Goal: Task Accomplishment & Management: Manage account settings

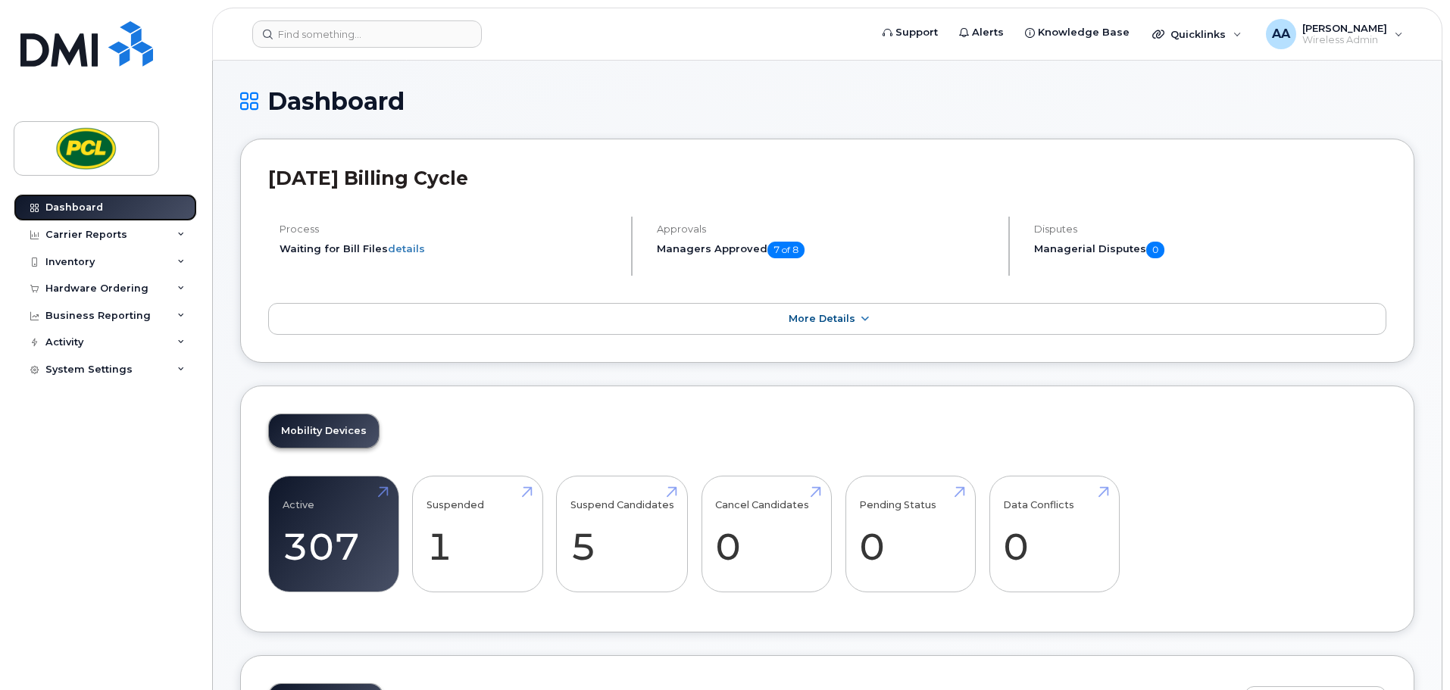
click at [68, 210] on div "Dashboard" at bounding box center [74, 207] width 58 height 12
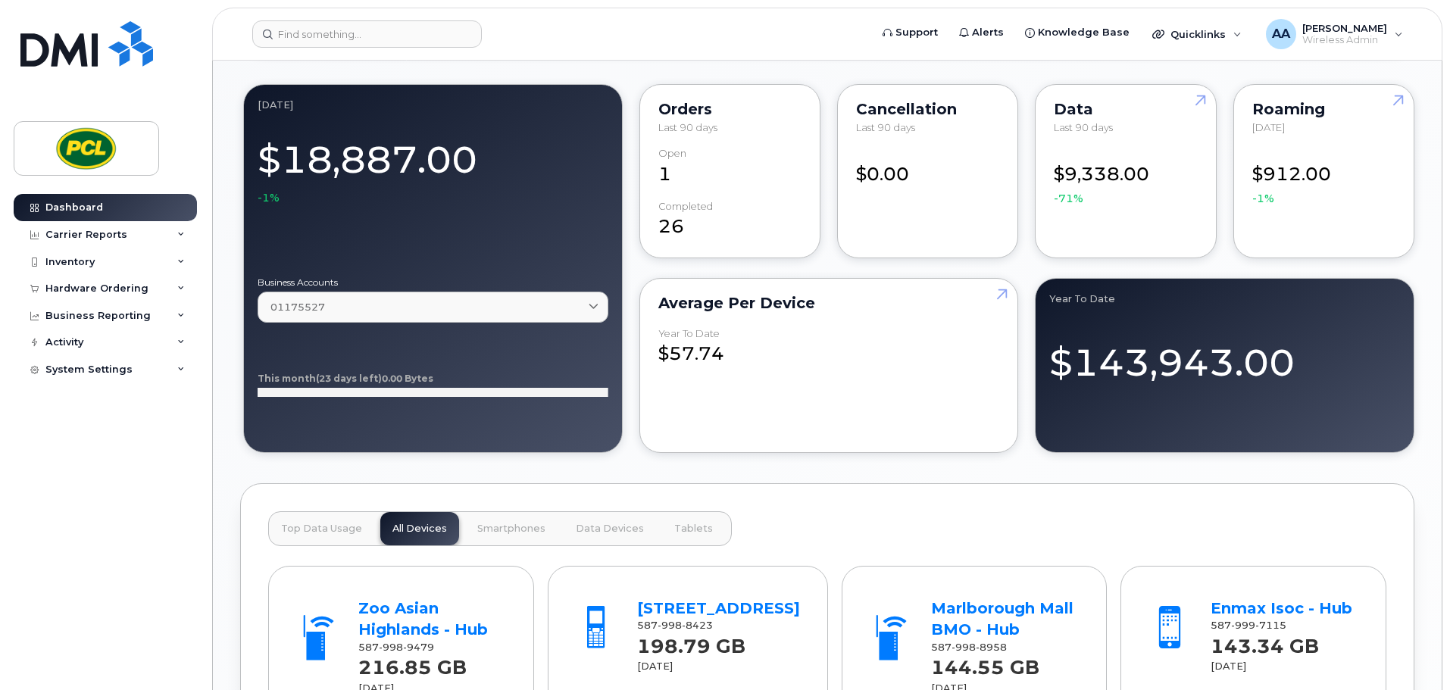
scroll to position [1364, 0]
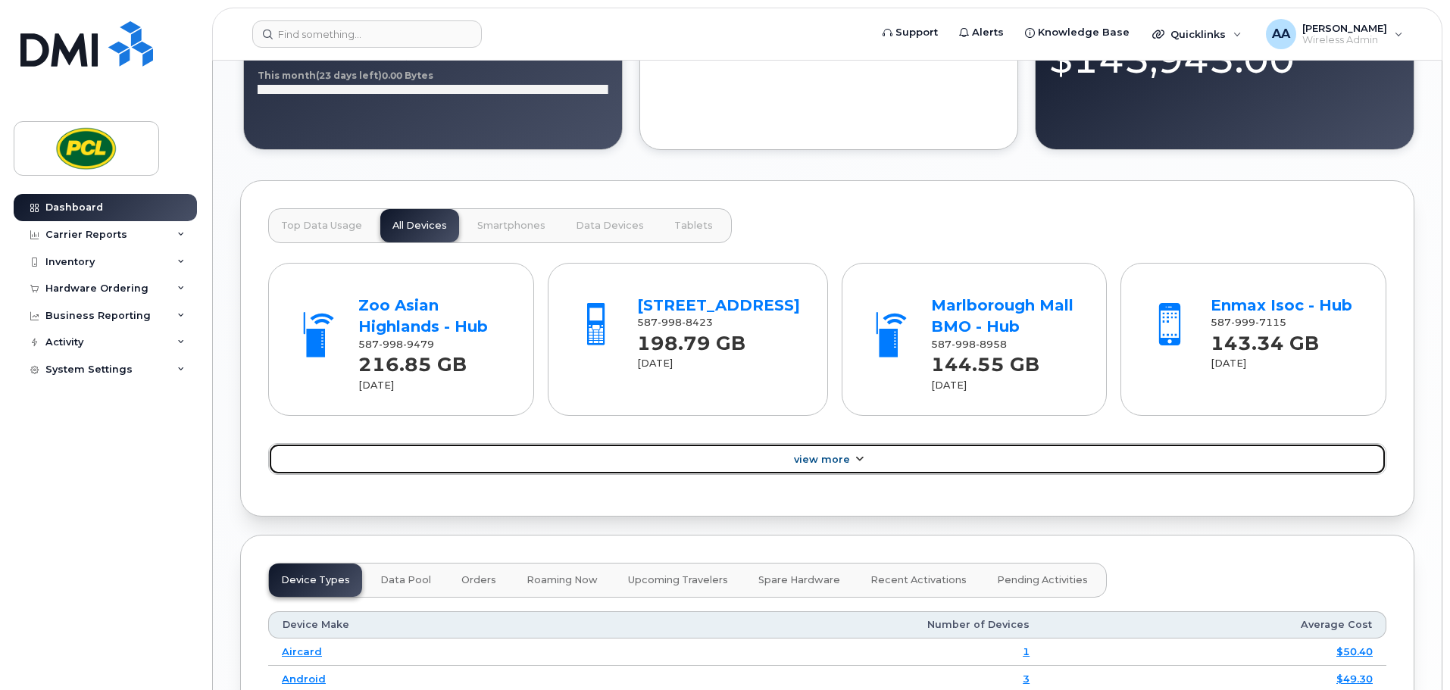
click at [893, 464] on link "View More" at bounding box center [827, 459] width 1118 height 32
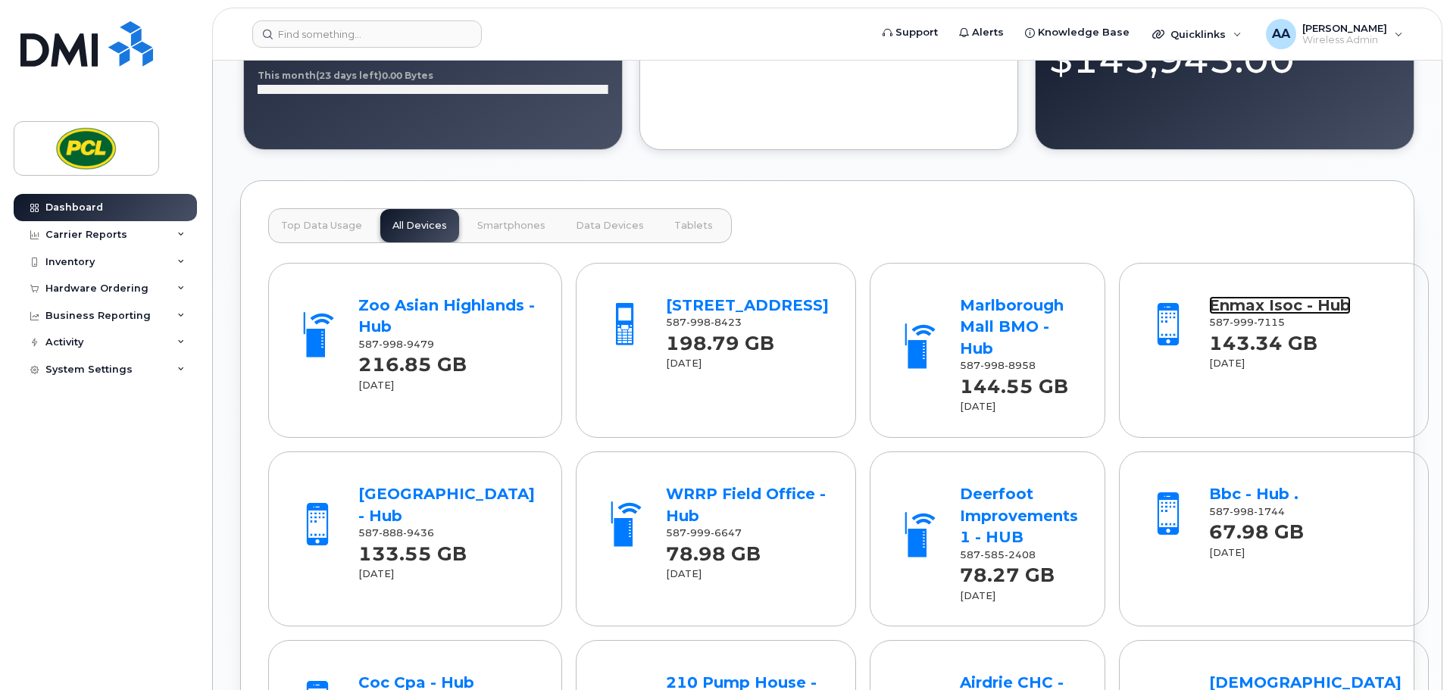
click at [1251, 307] on link "Enmax Isoc - Hub" at bounding box center [1280, 305] width 142 height 18
click at [667, 483] on div "WRRP Field Office - Hub" at bounding box center [747, 504] width 163 height 43
click at [667, 485] on link "WRRP Field Office - Hub" at bounding box center [746, 505] width 160 height 40
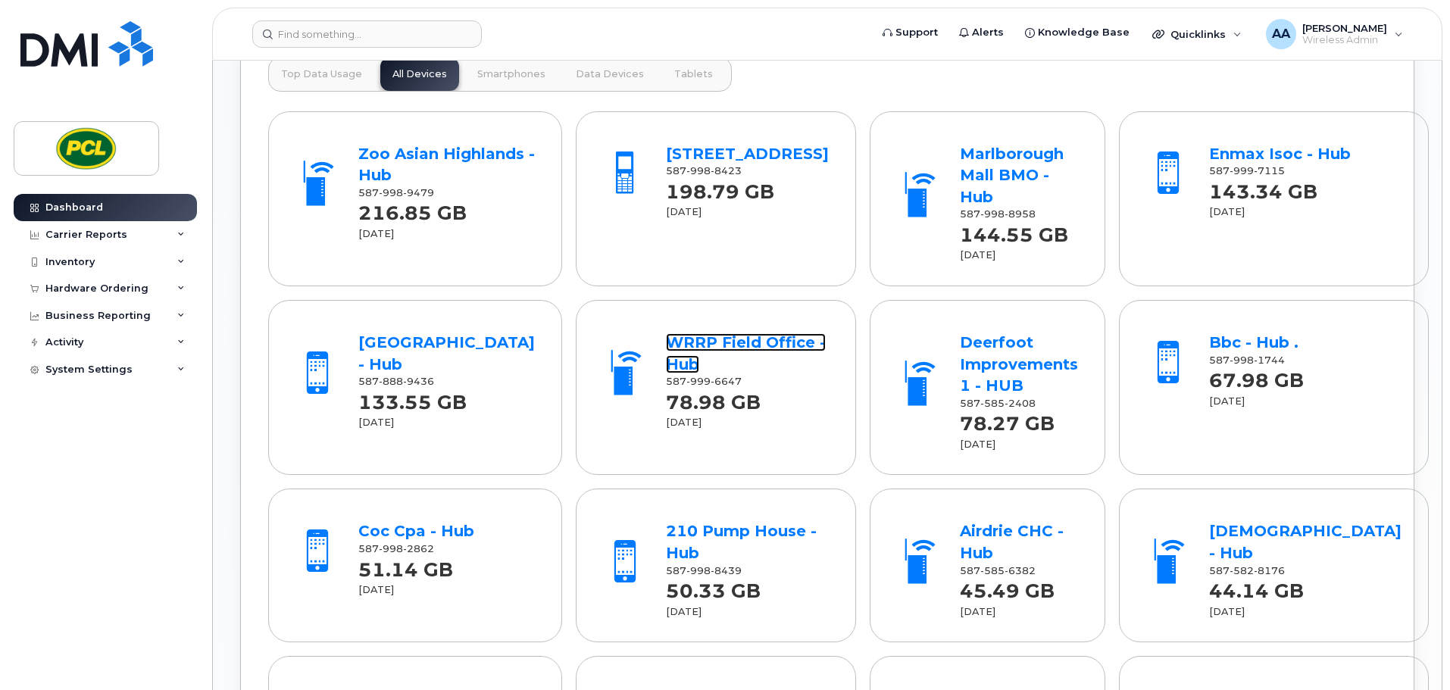
scroll to position [1591, 0]
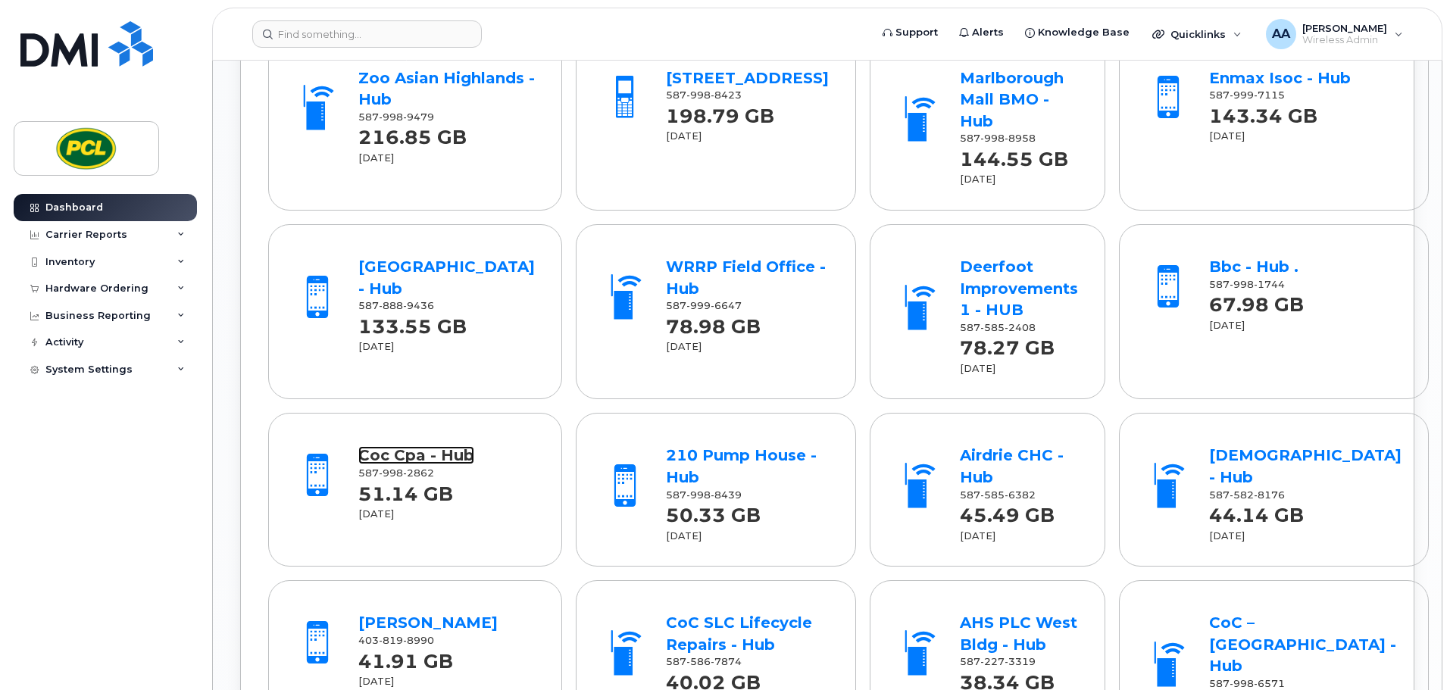
click at [415, 446] on link "Coc Cpa - Hub" at bounding box center [416, 455] width 116 height 18
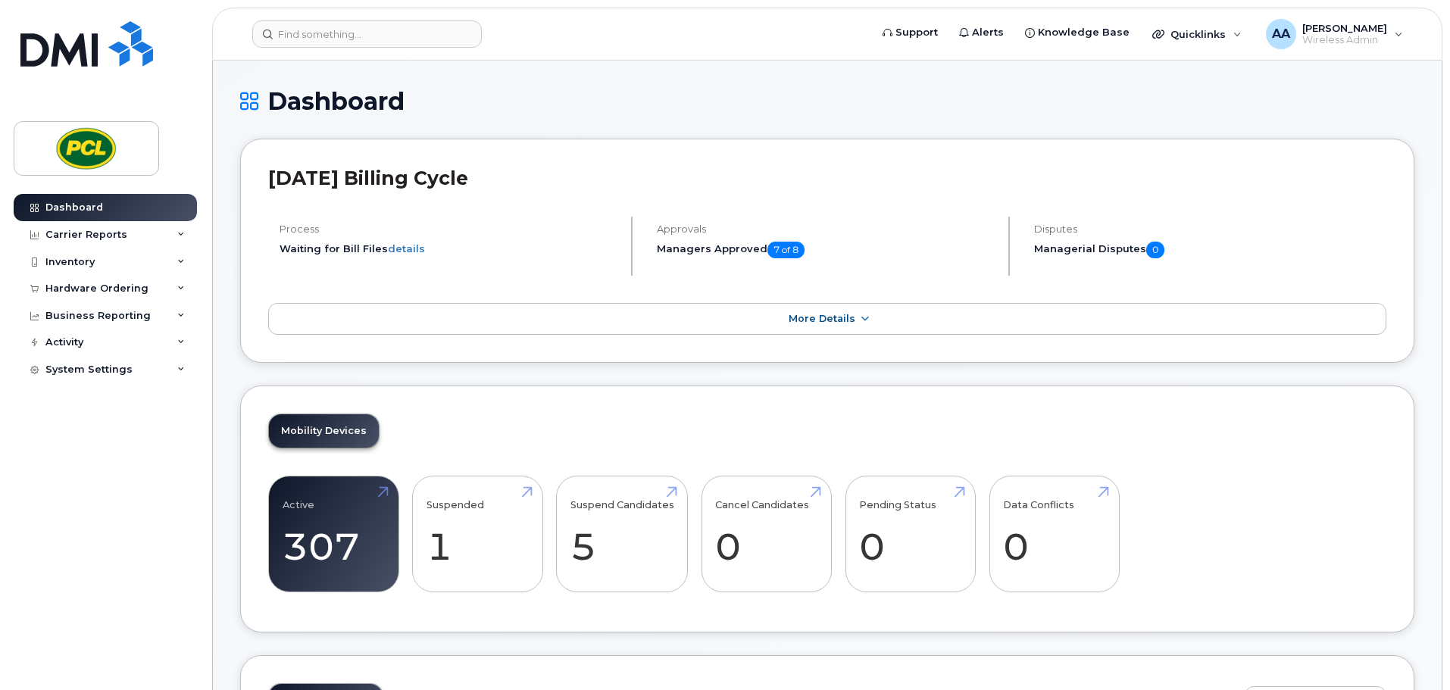
scroll to position [152, 0]
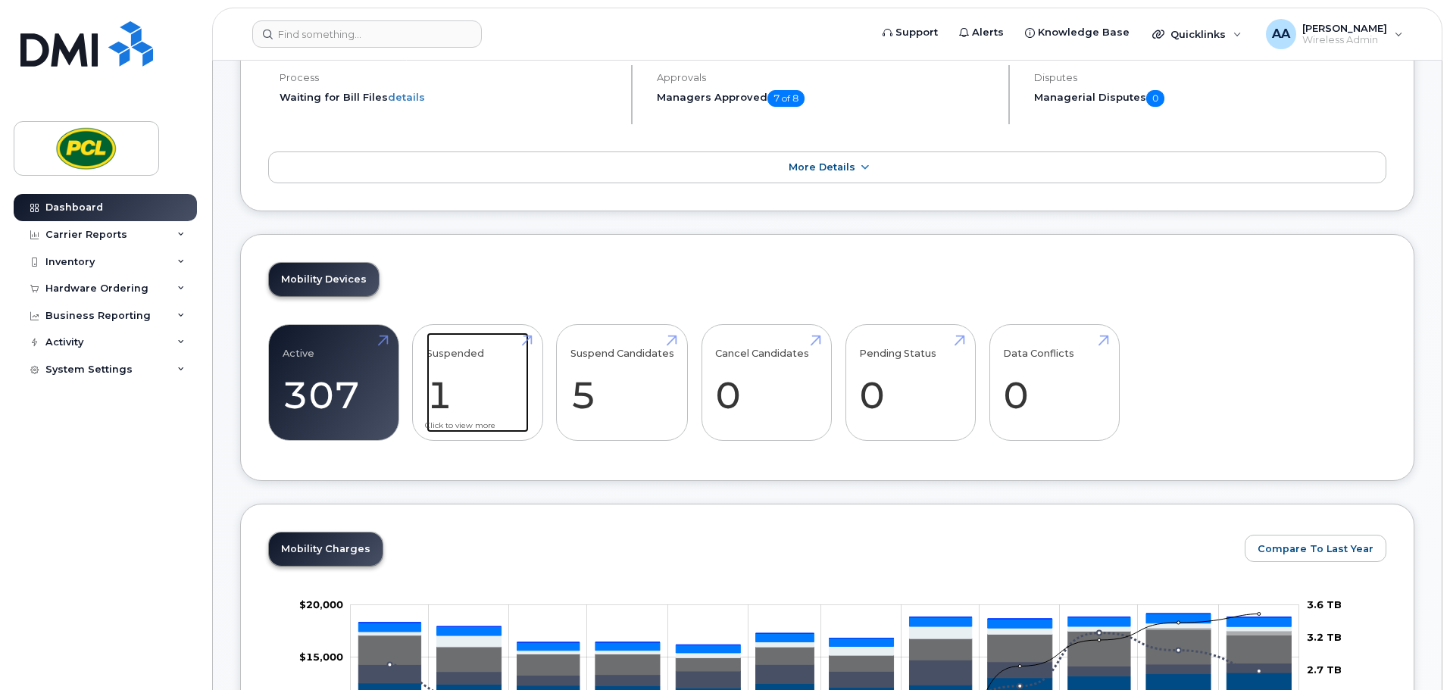
click at [452, 400] on link "Suspended 1 -92%" at bounding box center [477, 383] width 102 height 100
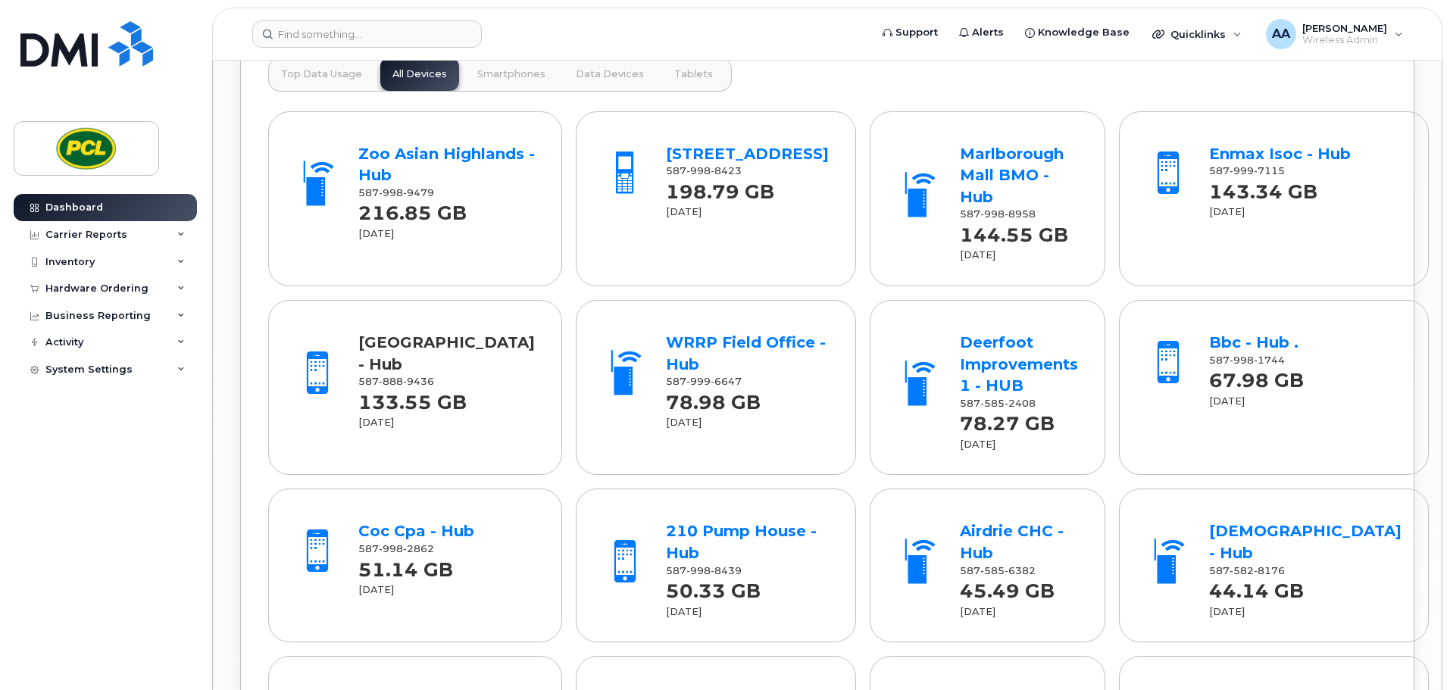
scroll to position [1364, 0]
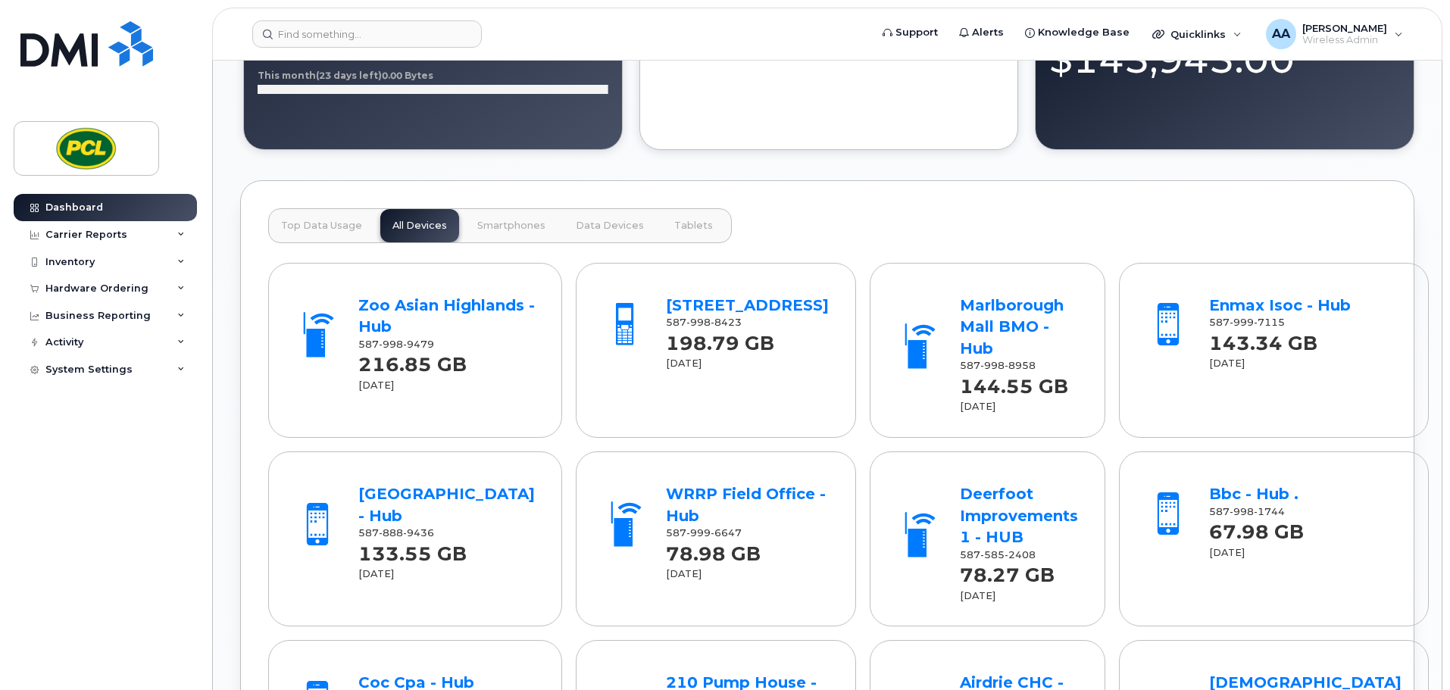
click at [491, 227] on span "Smartphones" at bounding box center [511, 226] width 68 height 12
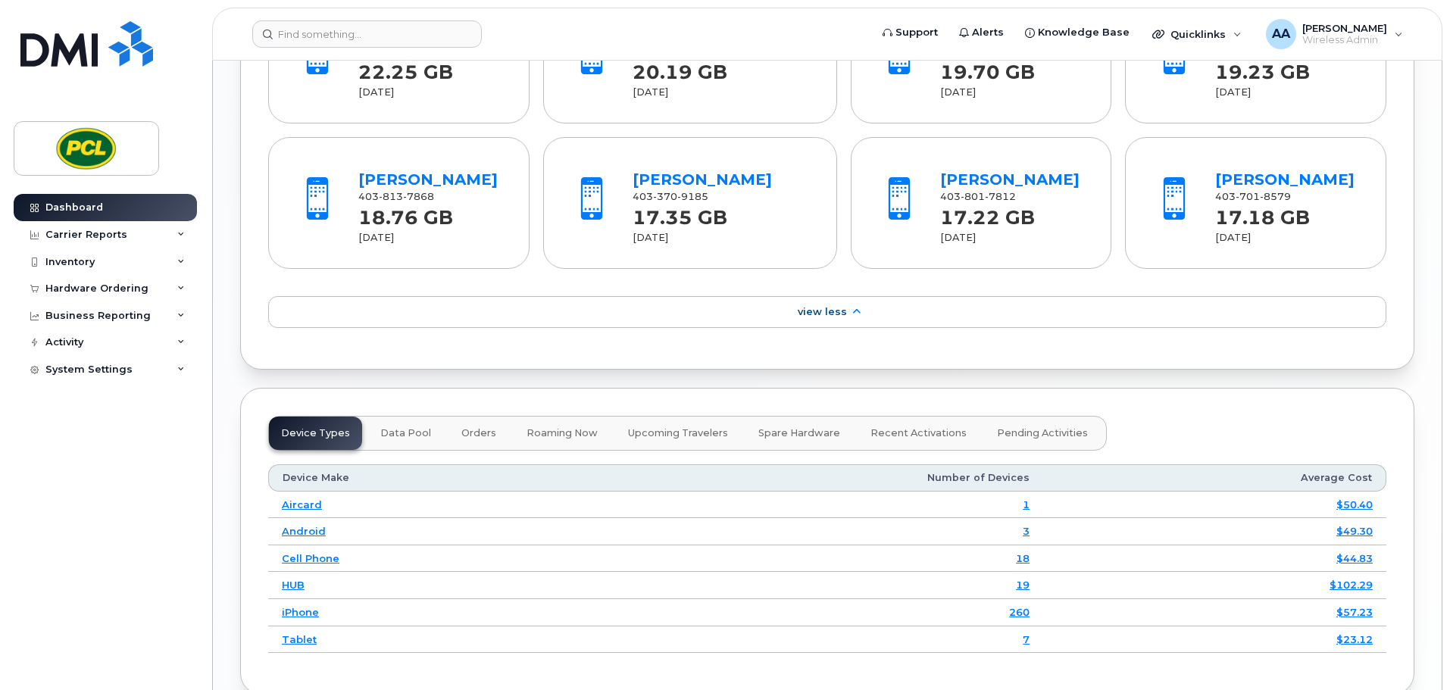
scroll to position [2121, 0]
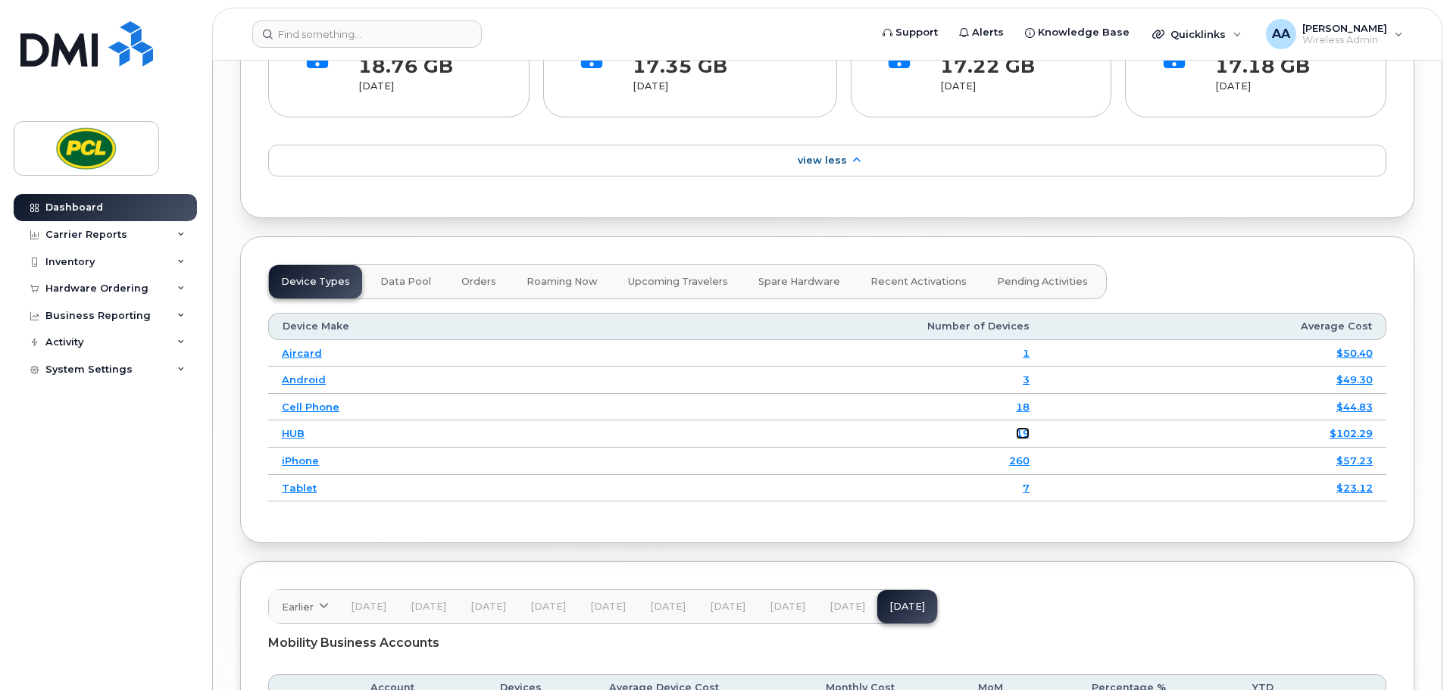
click at [1024, 436] on link "19" at bounding box center [1023, 433] width 14 height 12
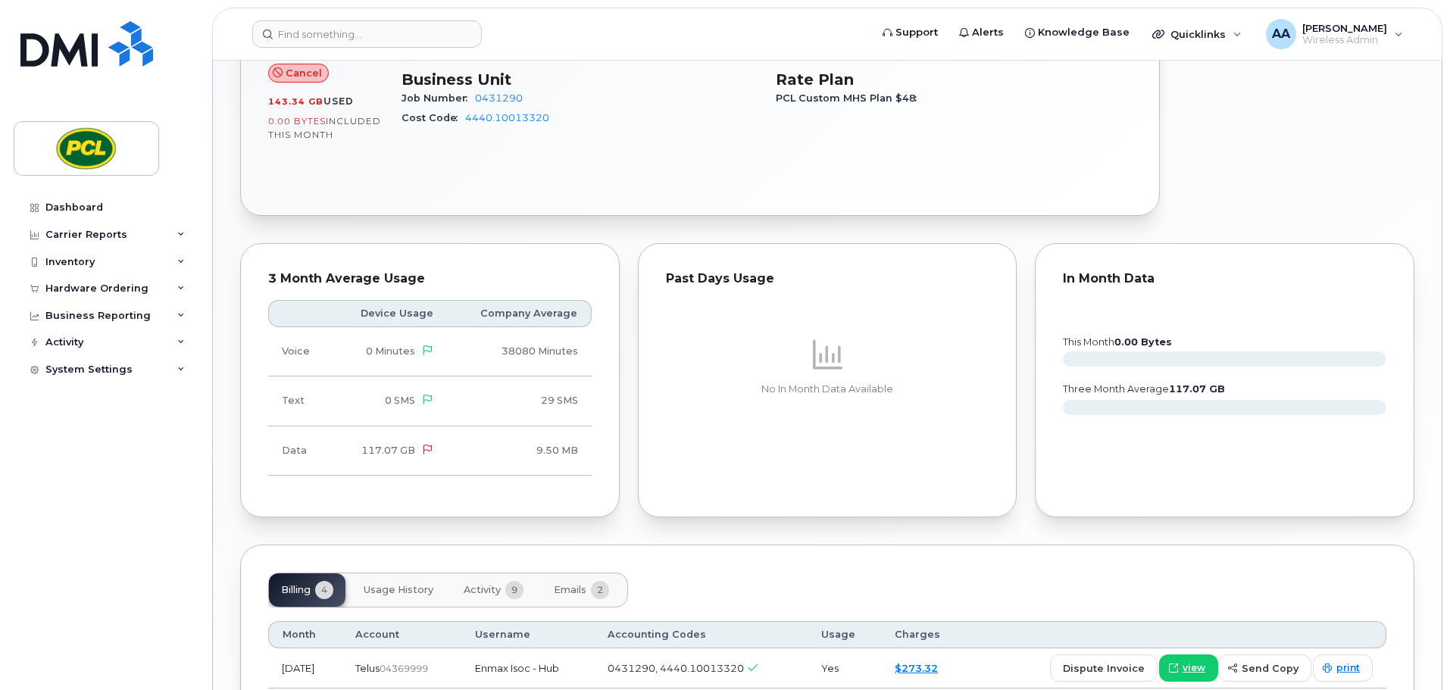
scroll to position [682, 0]
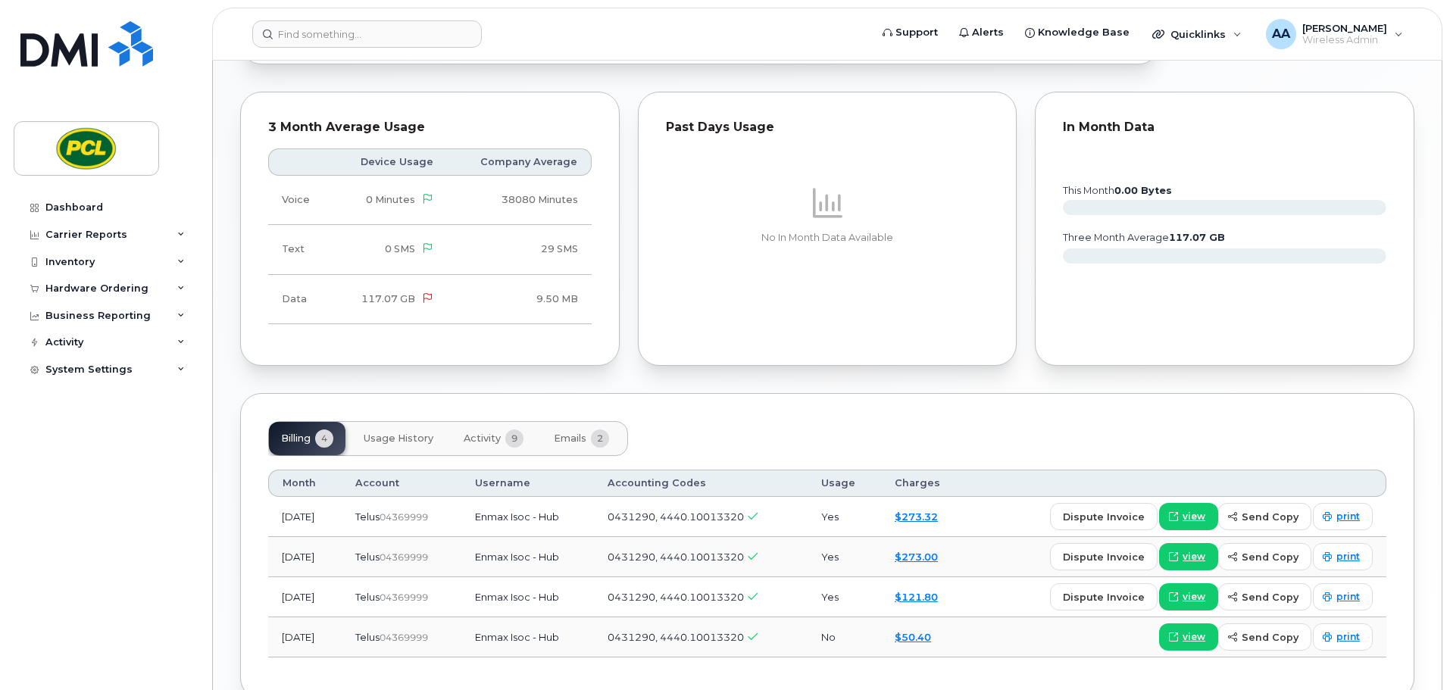
click at [483, 442] on span "Activity" at bounding box center [482, 439] width 37 height 12
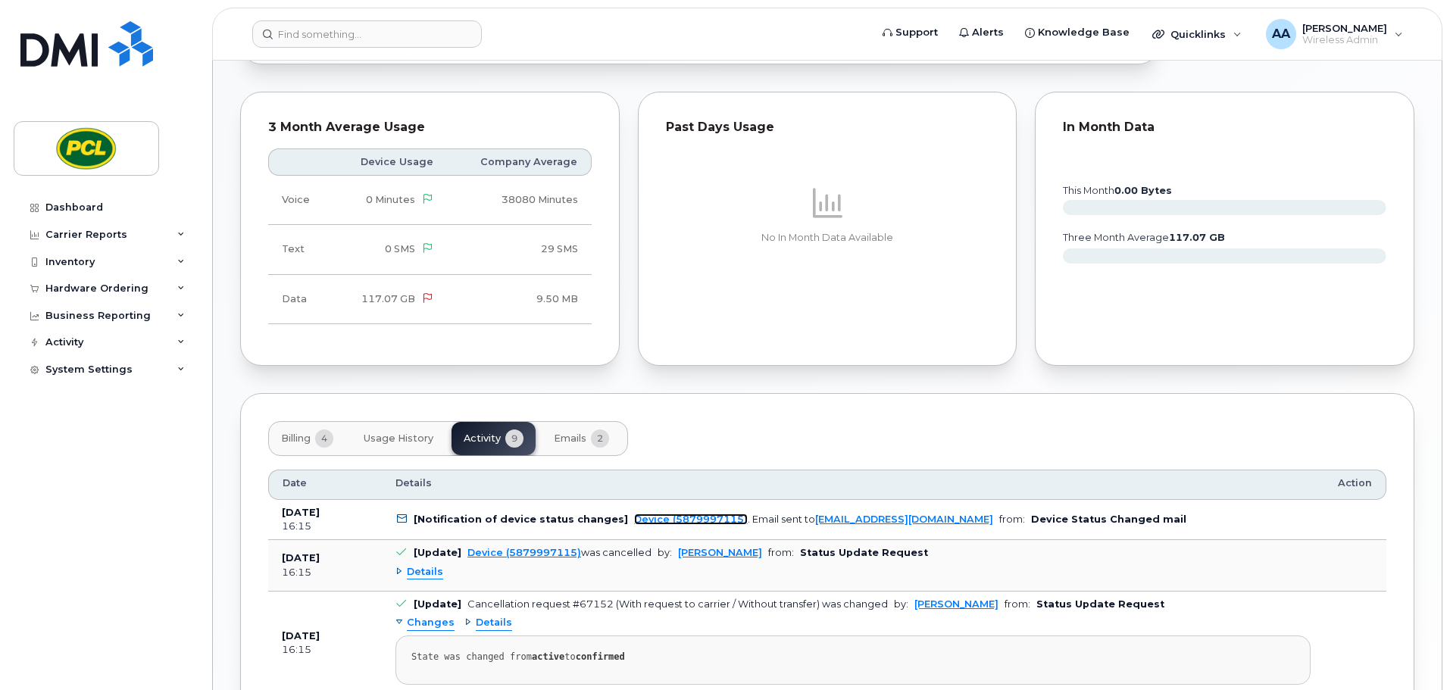
click at [655, 520] on link "Device (5879997115)" at bounding box center [691, 519] width 114 height 11
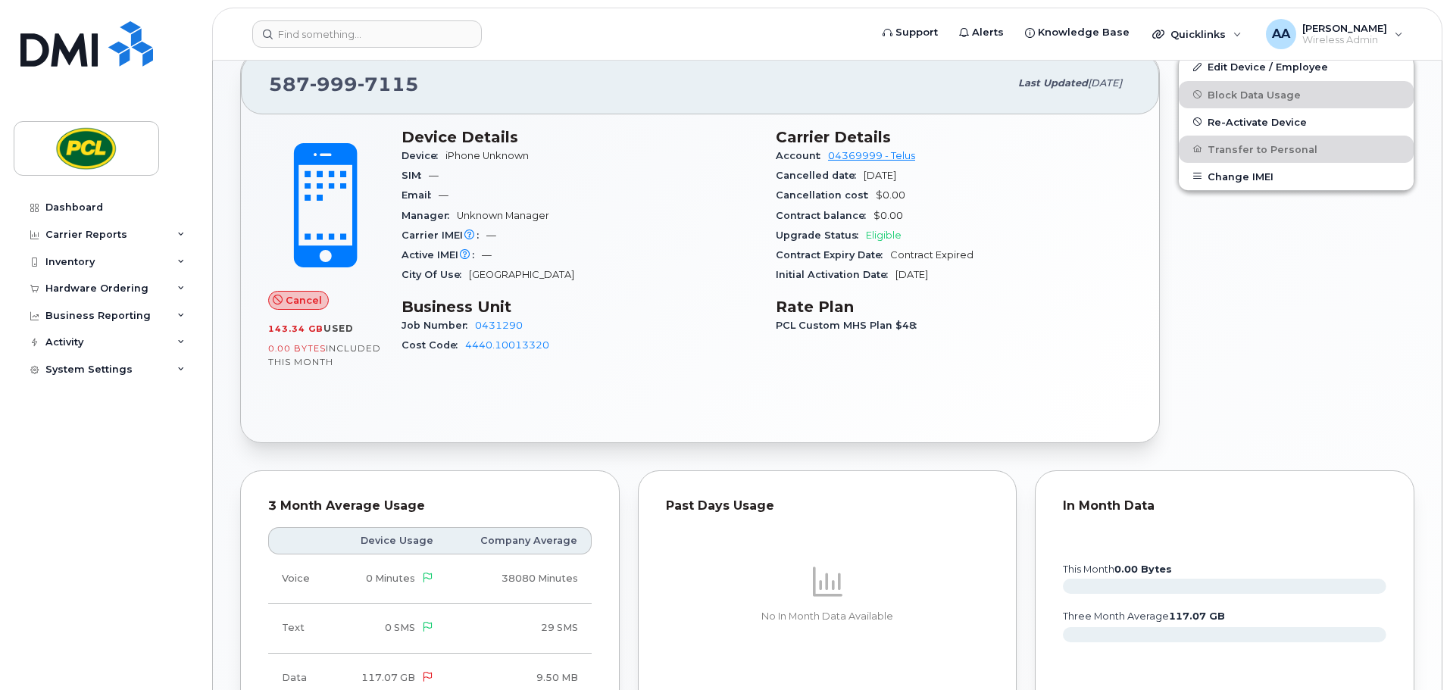
scroll to position [758, 0]
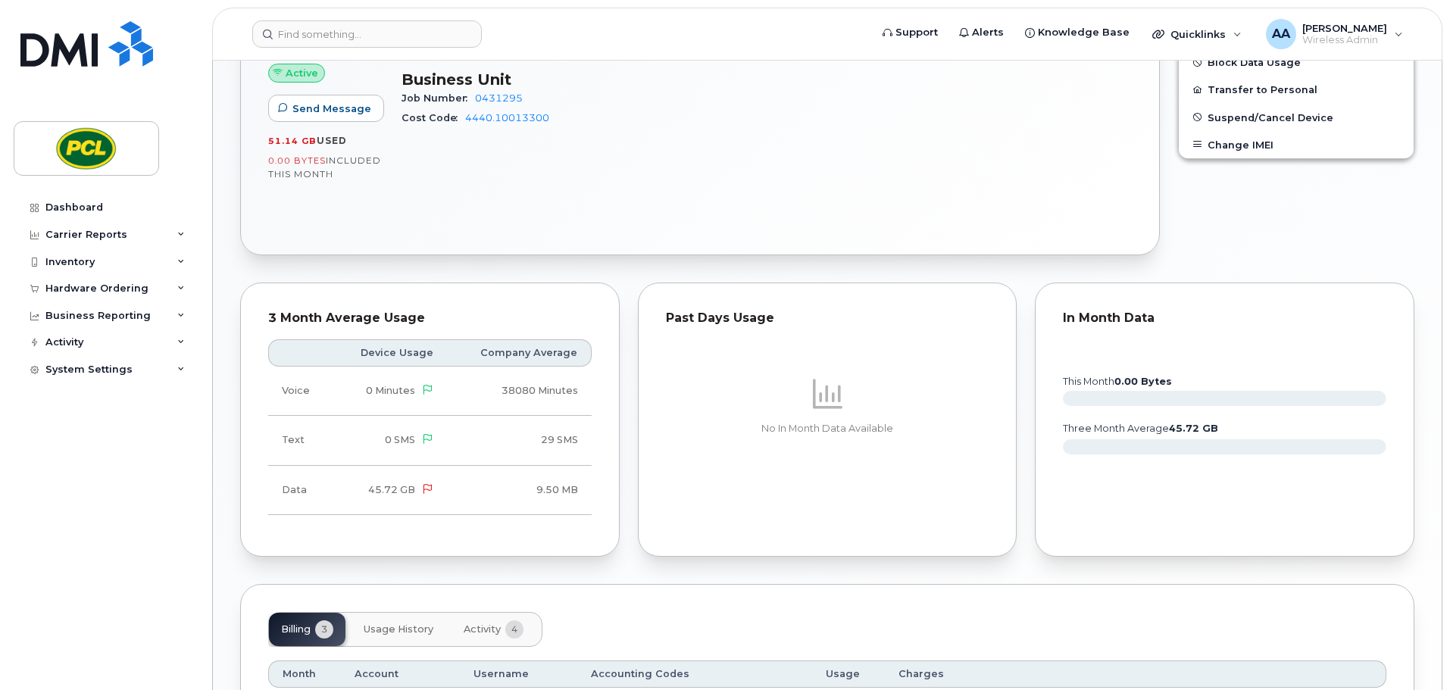
scroll to position [817, 0]
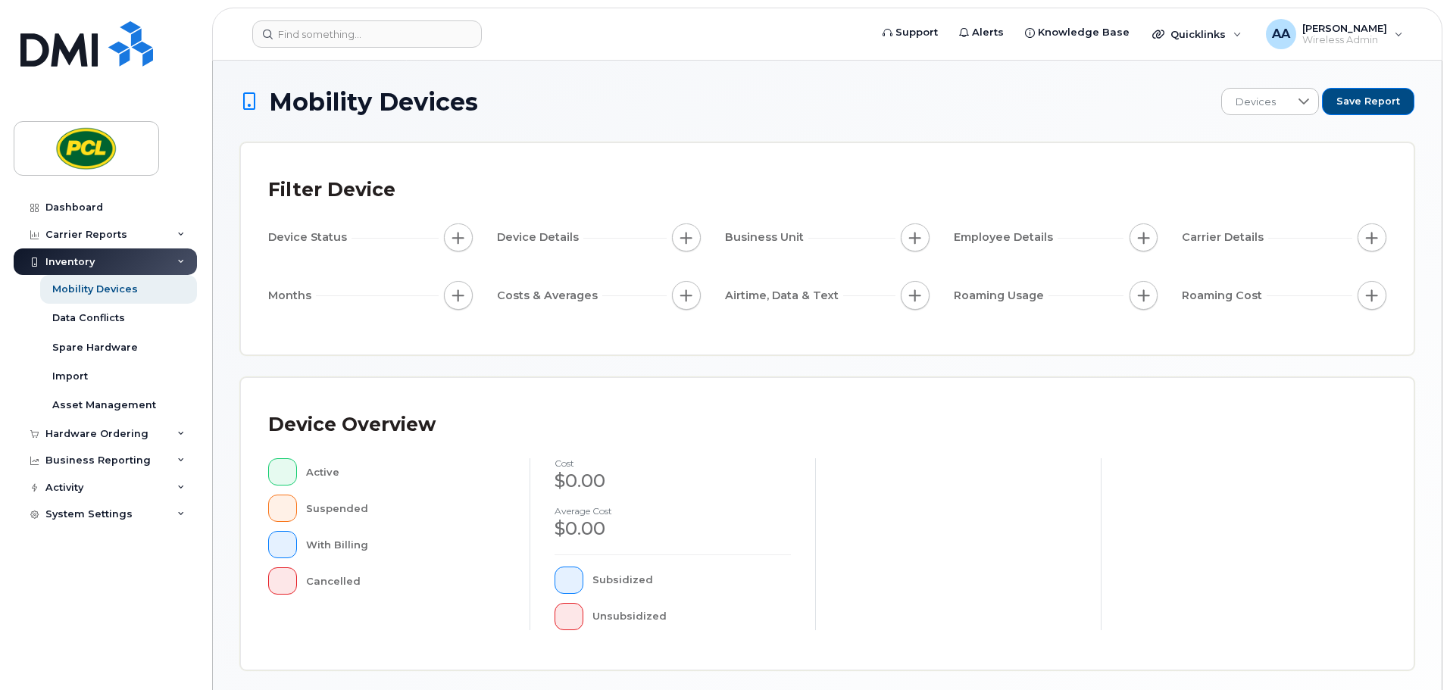
scroll to position [351, 0]
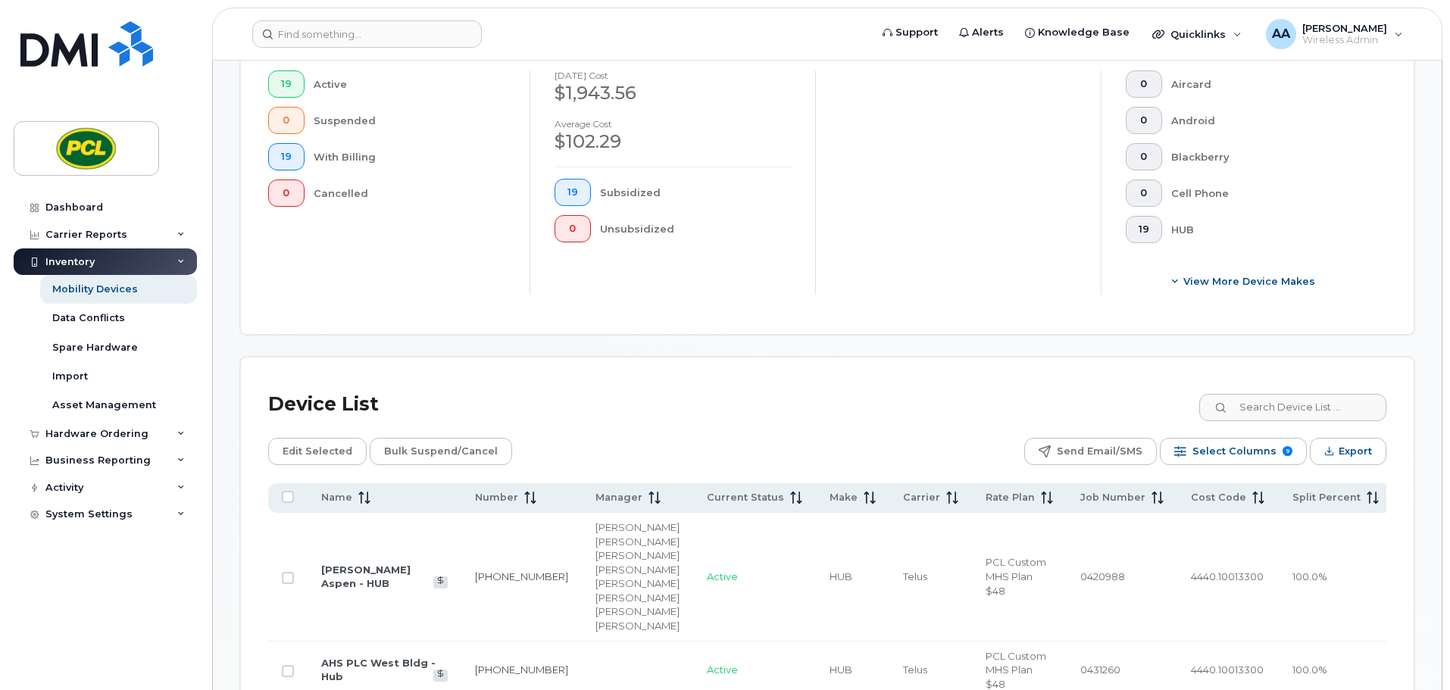
scroll to position [503, 0]
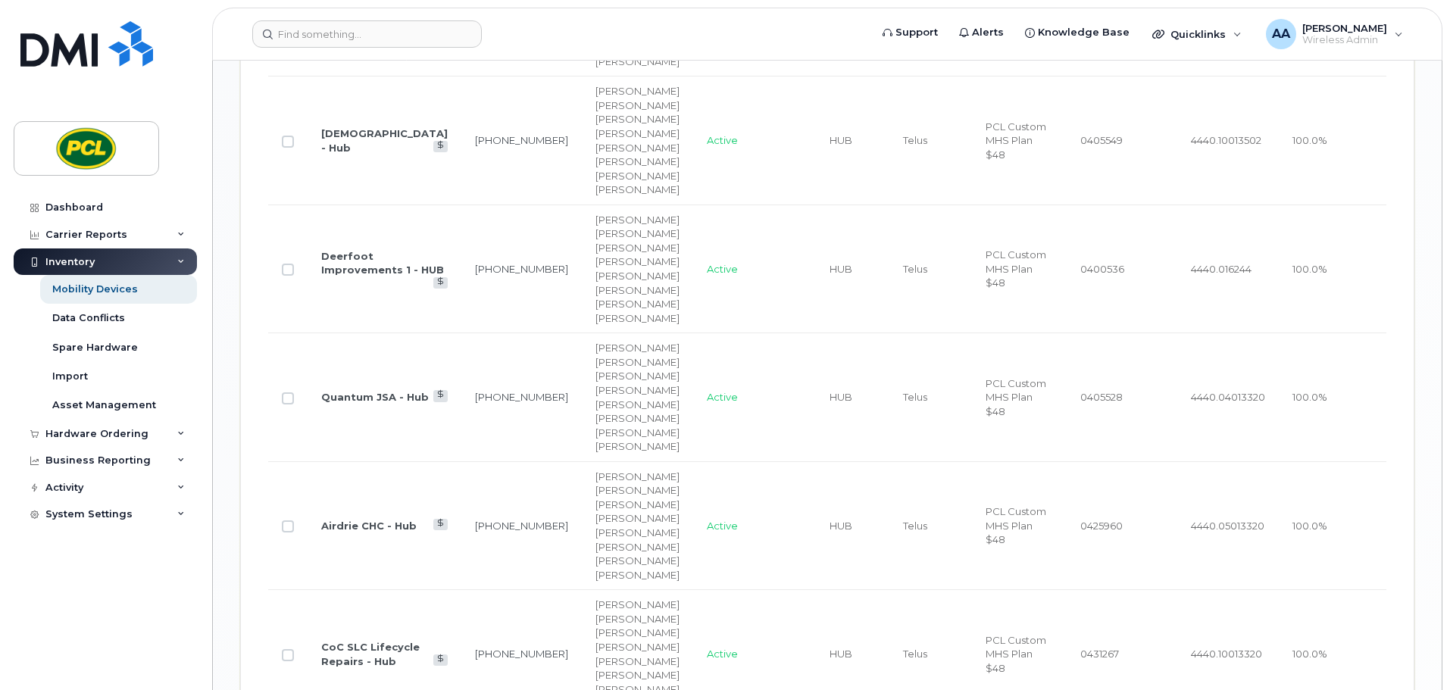
scroll to position [1639, 0]
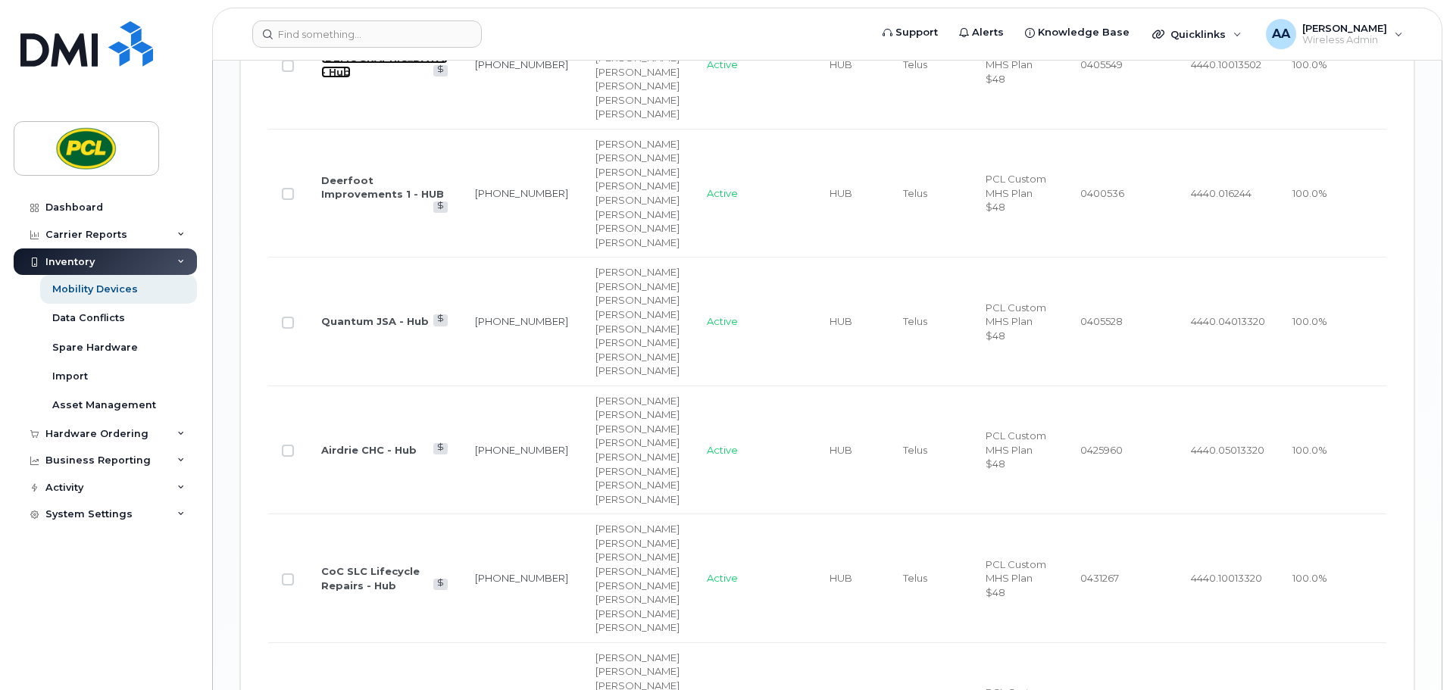
click at [341, 78] on link "[DEMOGRAPHIC_DATA] - Hub" at bounding box center [384, 65] width 127 height 27
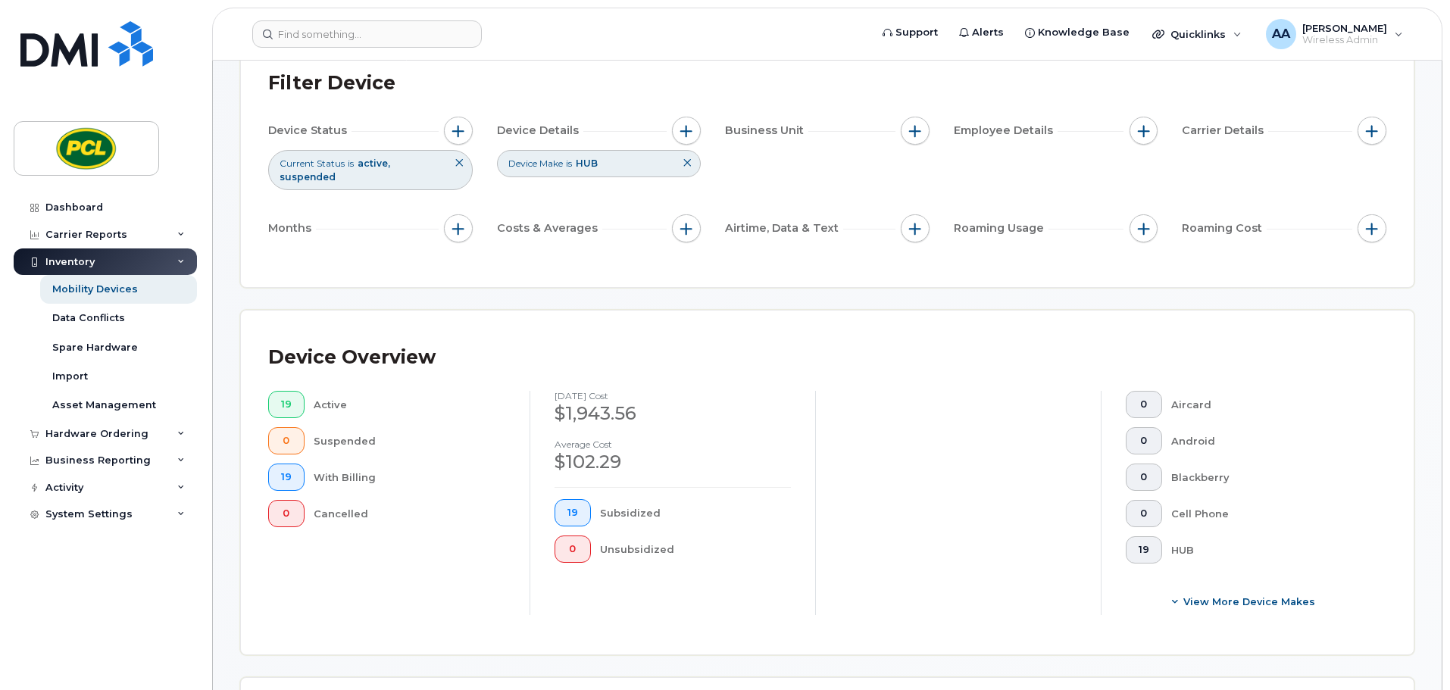
scroll to position [0, 0]
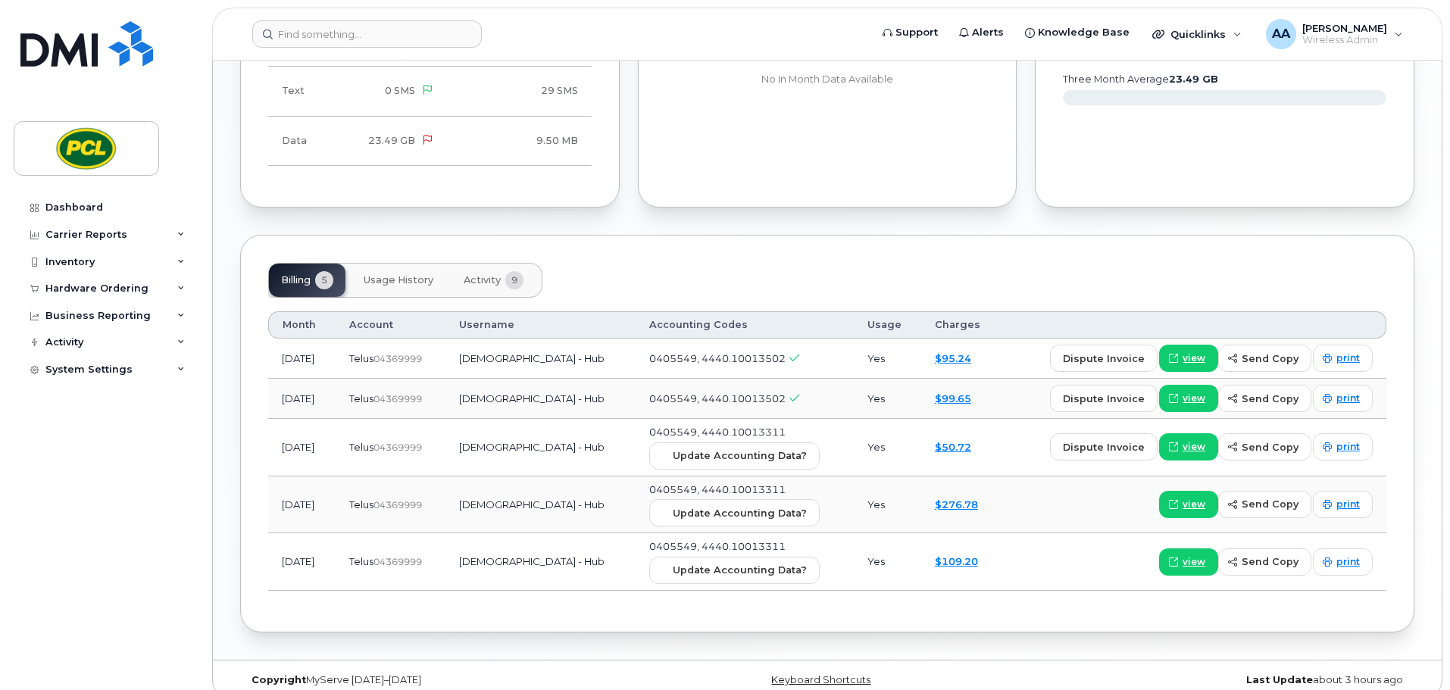
scroll to position [851, 0]
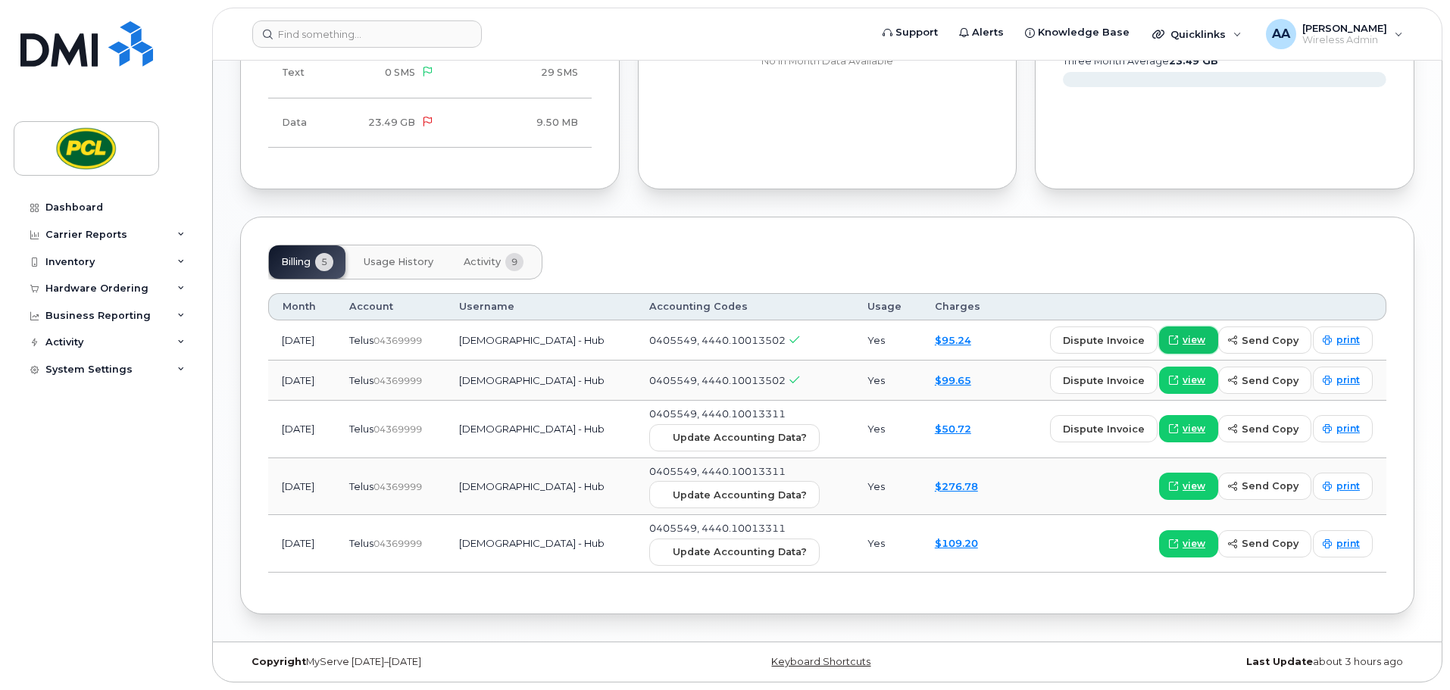
click at [1189, 345] on span "view" at bounding box center [1193, 340] width 23 height 14
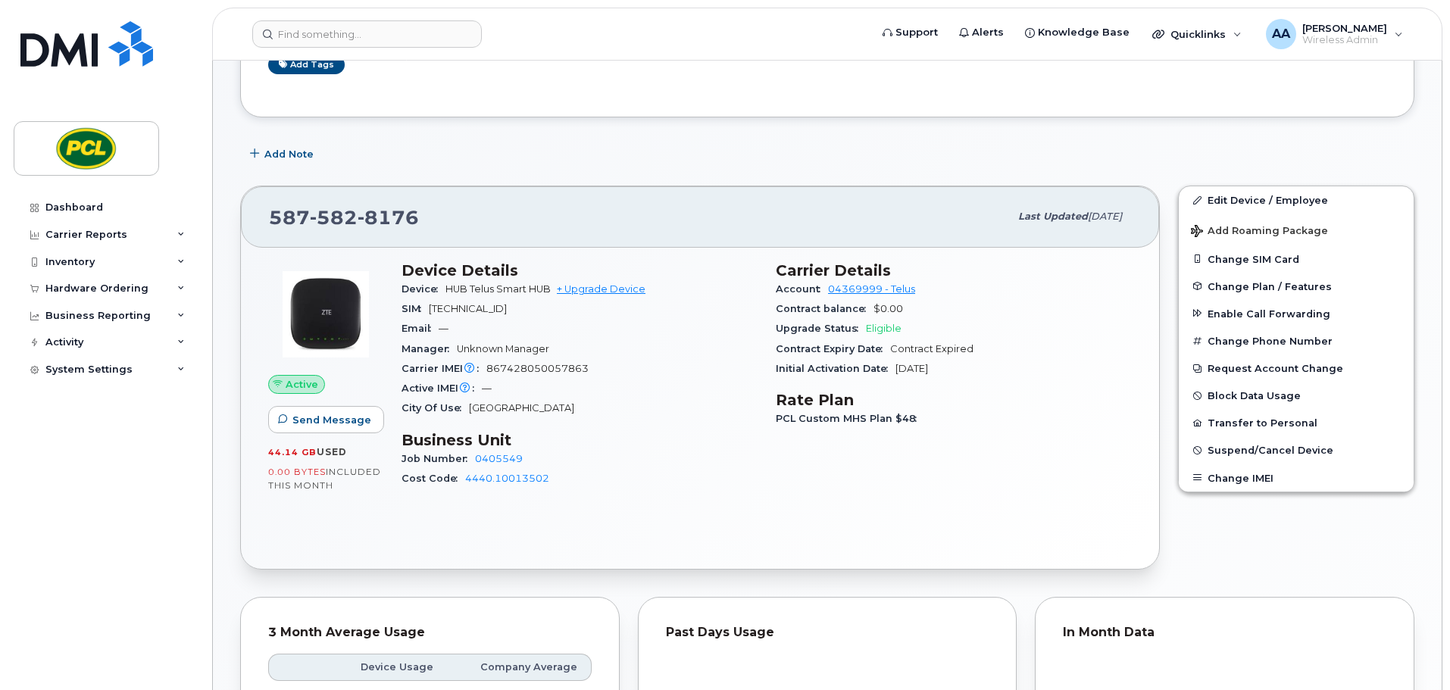
scroll to position [0, 0]
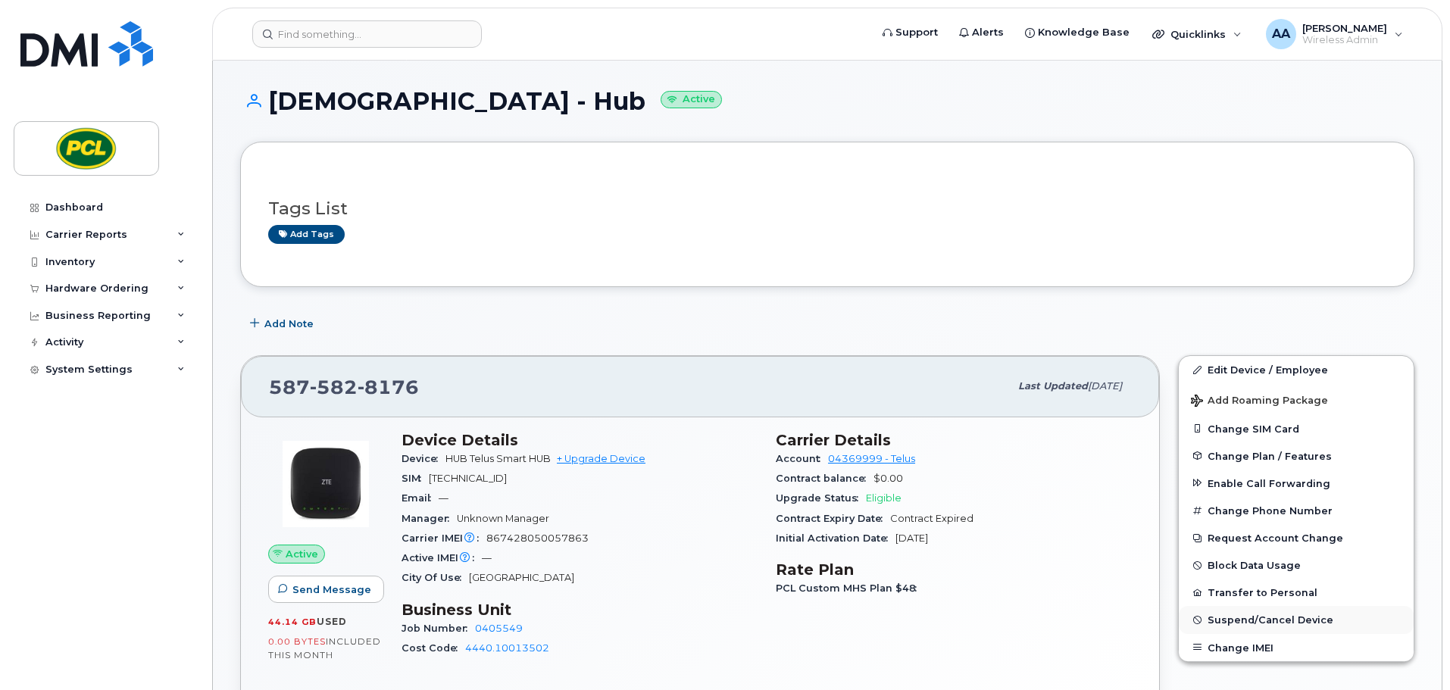
click at [1292, 620] on span "Suspend/Cancel Device" at bounding box center [1270, 619] width 126 height 11
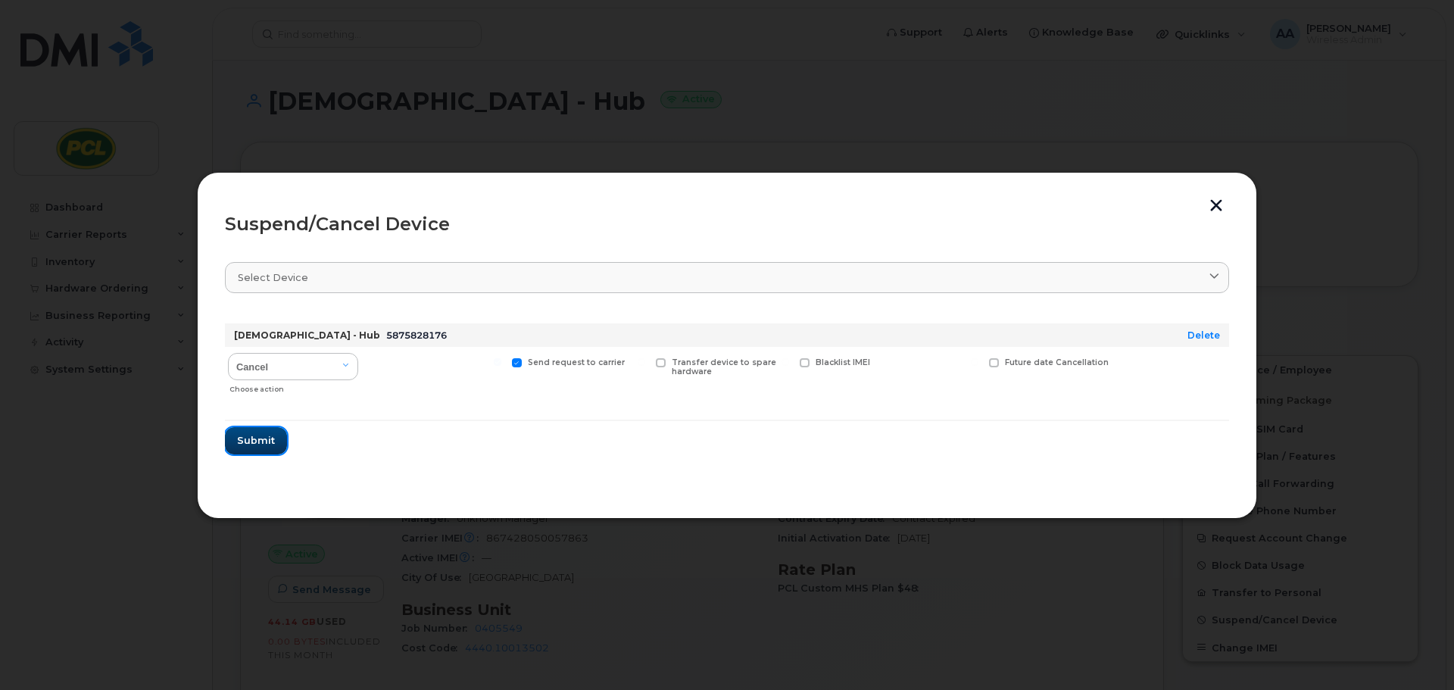
click at [267, 441] on span "Submit" at bounding box center [256, 440] width 38 height 14
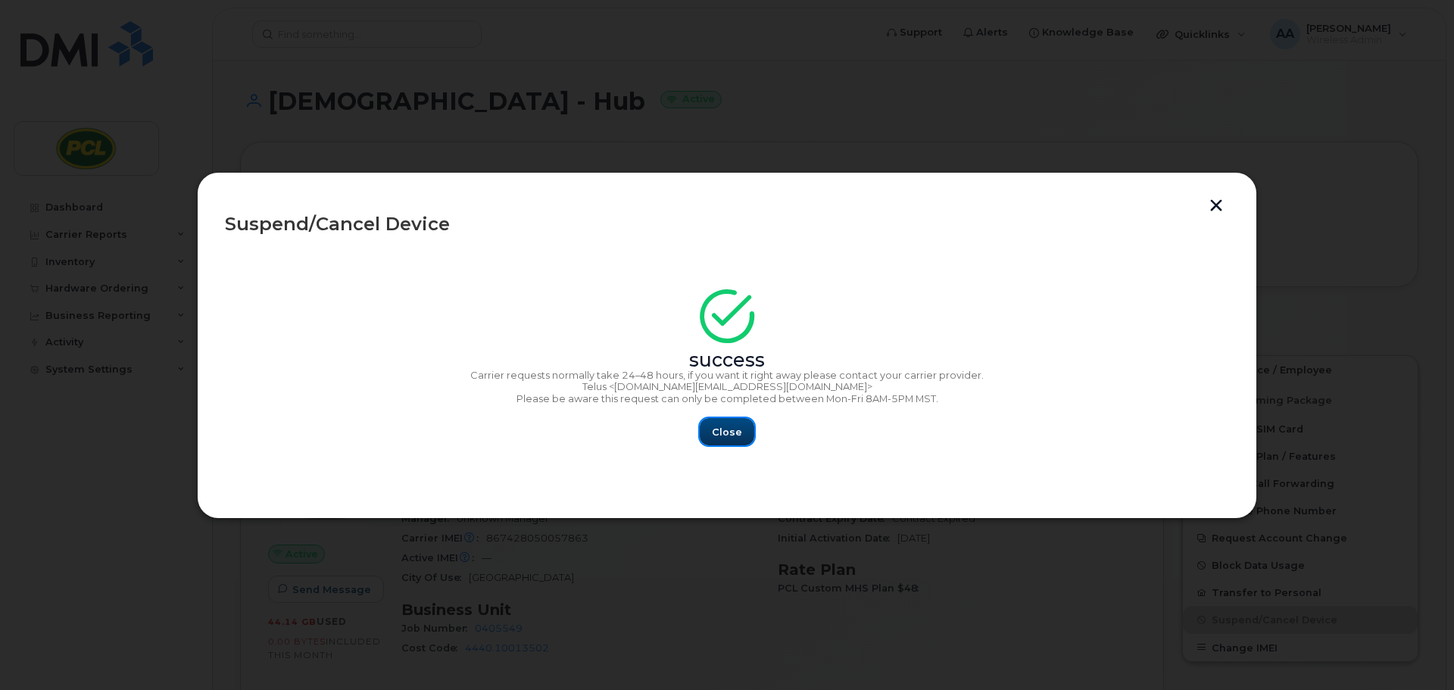
click at [729, 443] on button "Close" at bounding box center [727, 431] width 55 height 27
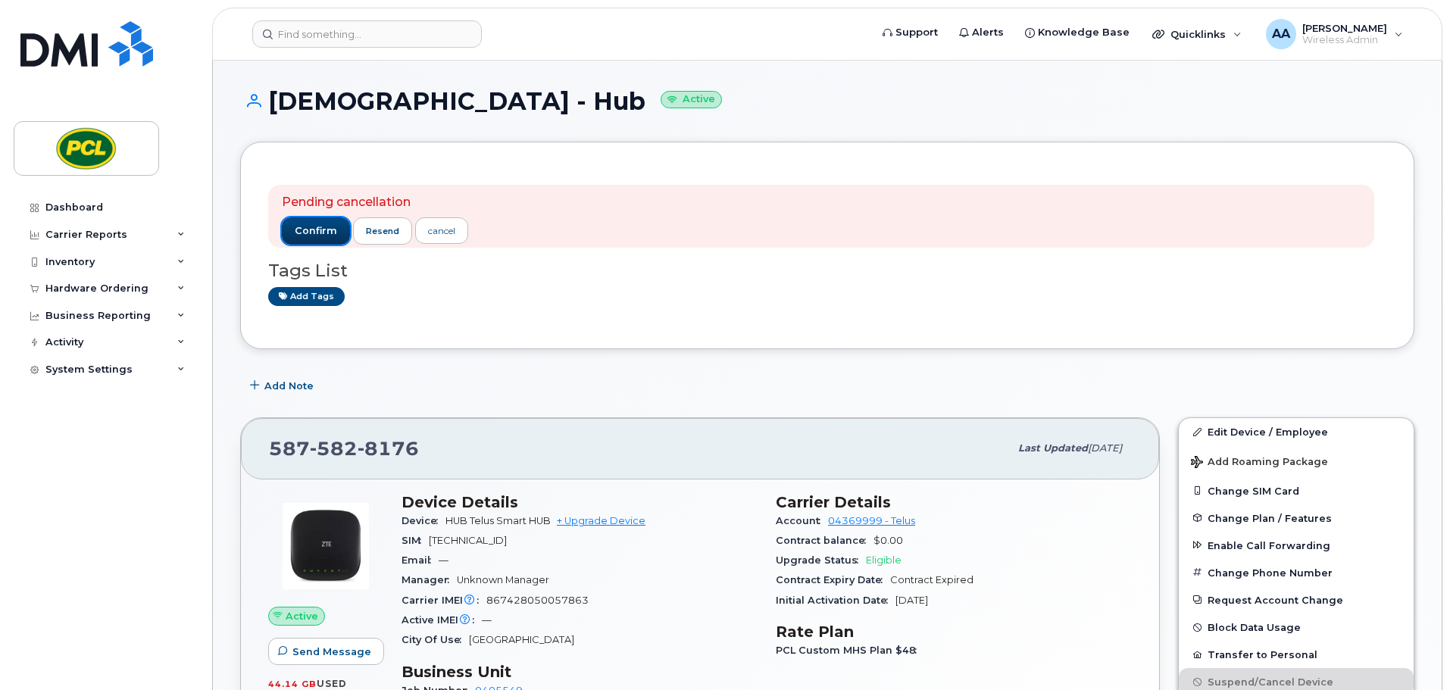
click at [305, 229] on span "confirm" at bounding box center [316, 231] width 42 height 14
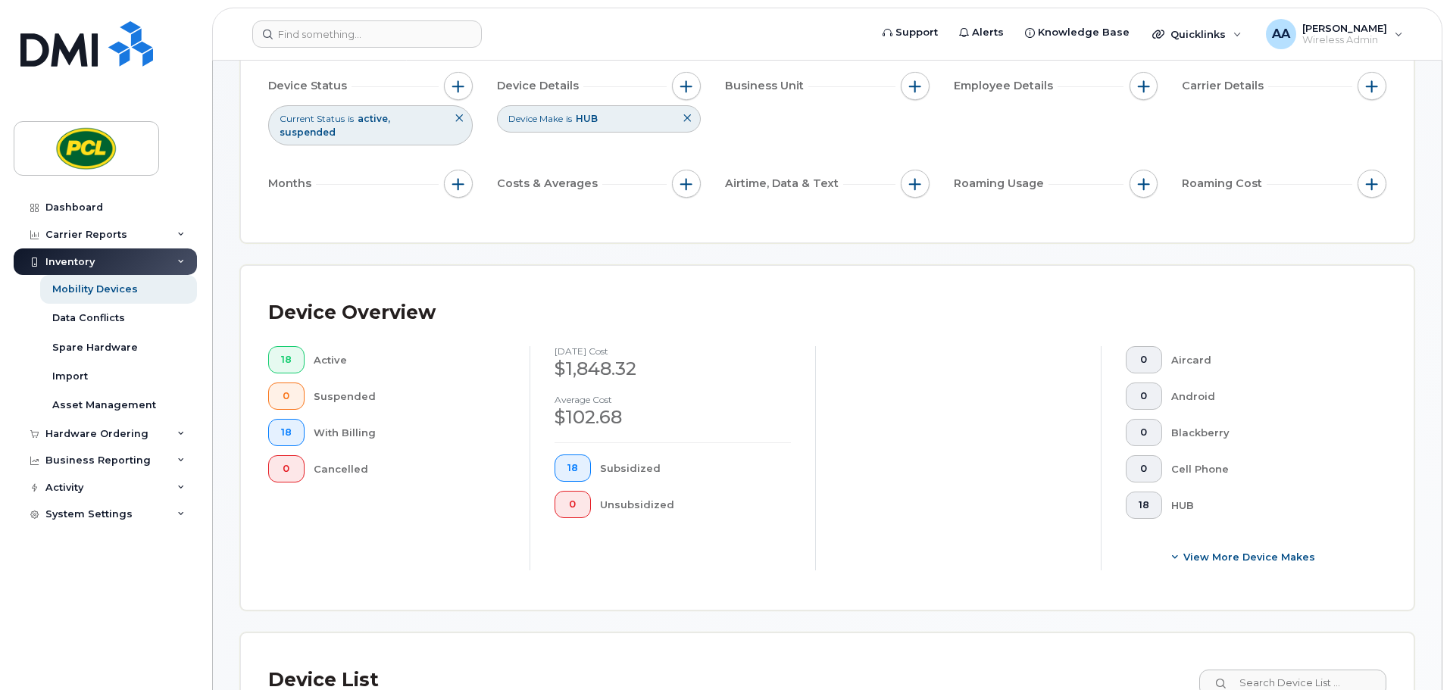
scroll to position [379, 0]
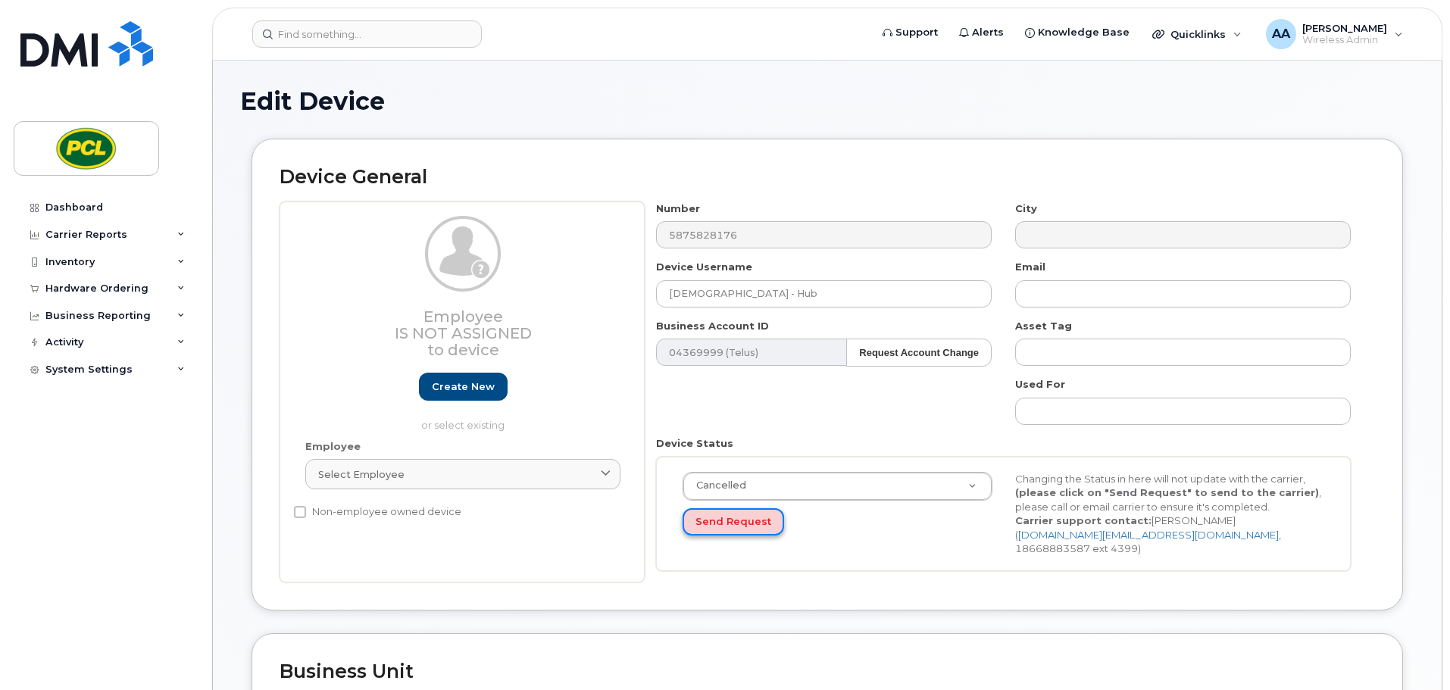
click at [750, 524] on button "Send Request" at bounding box center [734, 522] width 102 height 28
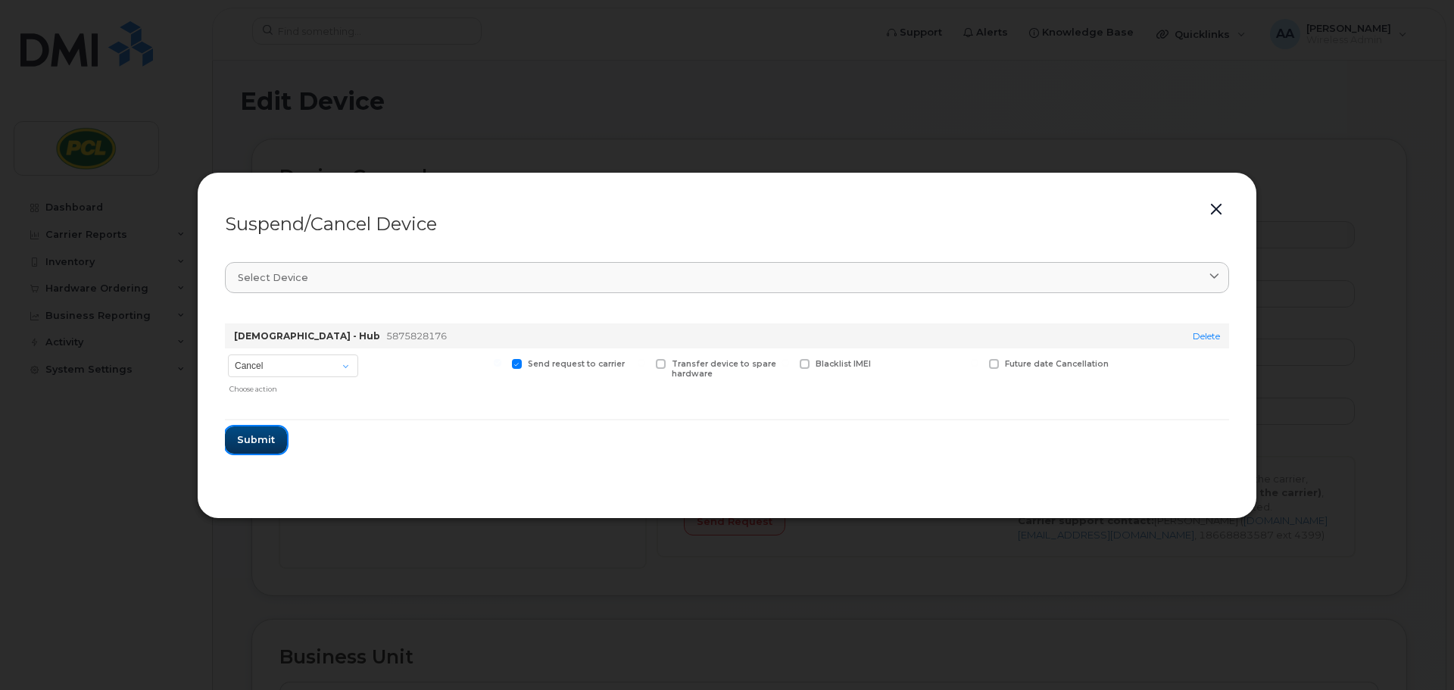
click at [261, 443] on span "Submit" at bounding box center [256, 440] width 38 height 14
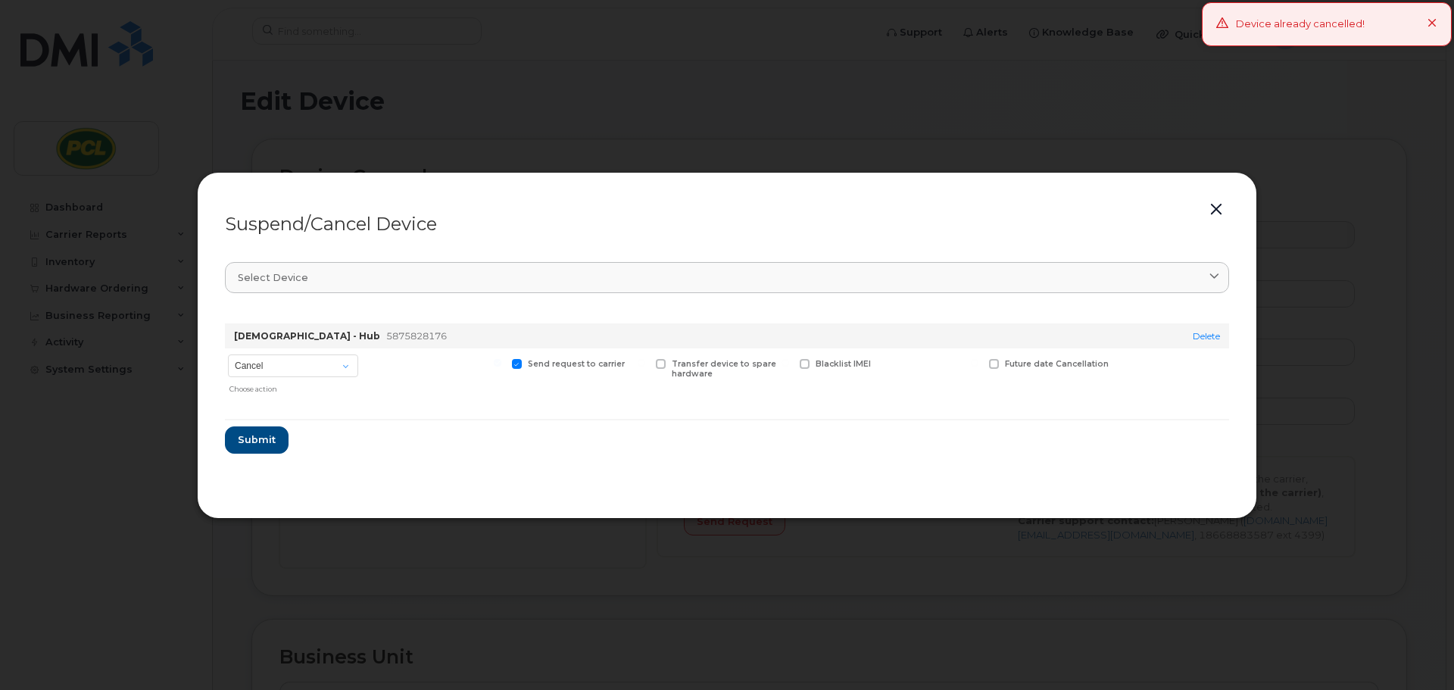
click at [1435, 23] on icon at bounding box center [1433, 24] width 10 height 10
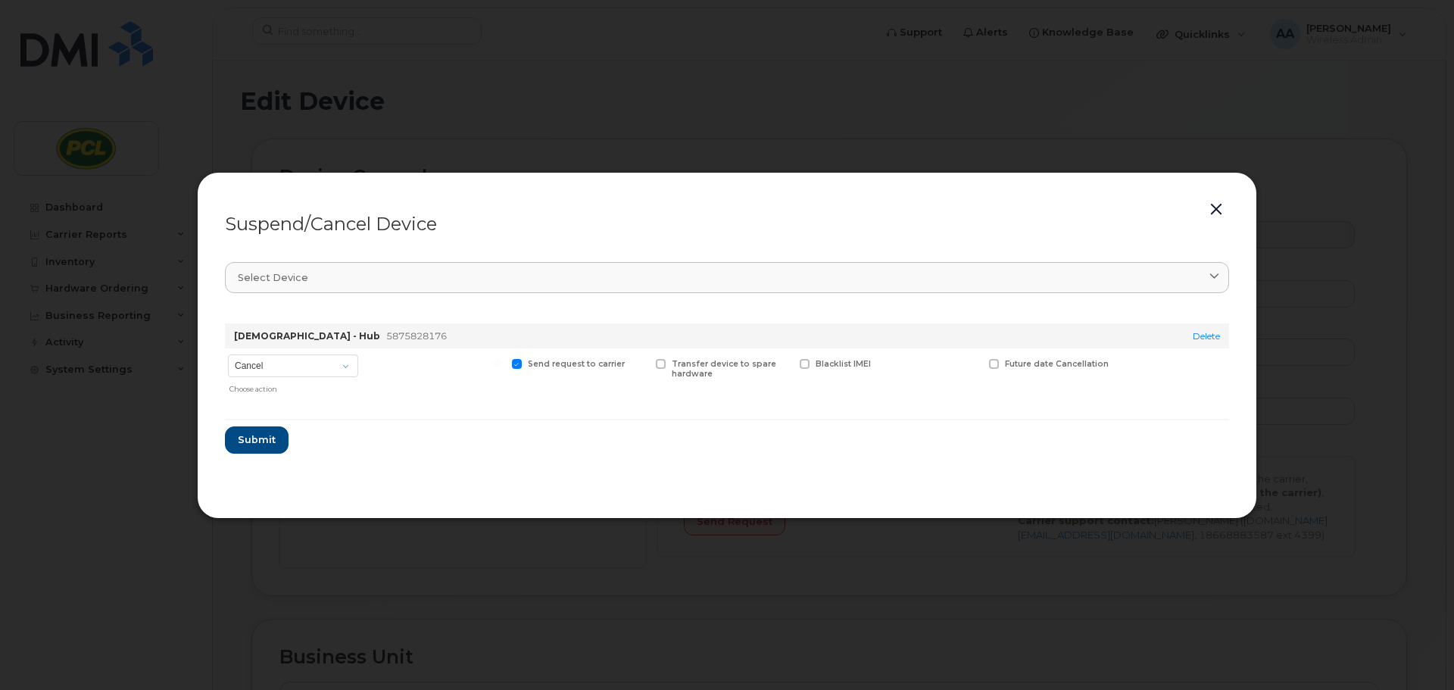
click at [1215, 211] on button "button" at bounding box center [1216, 209] width 23 height 21
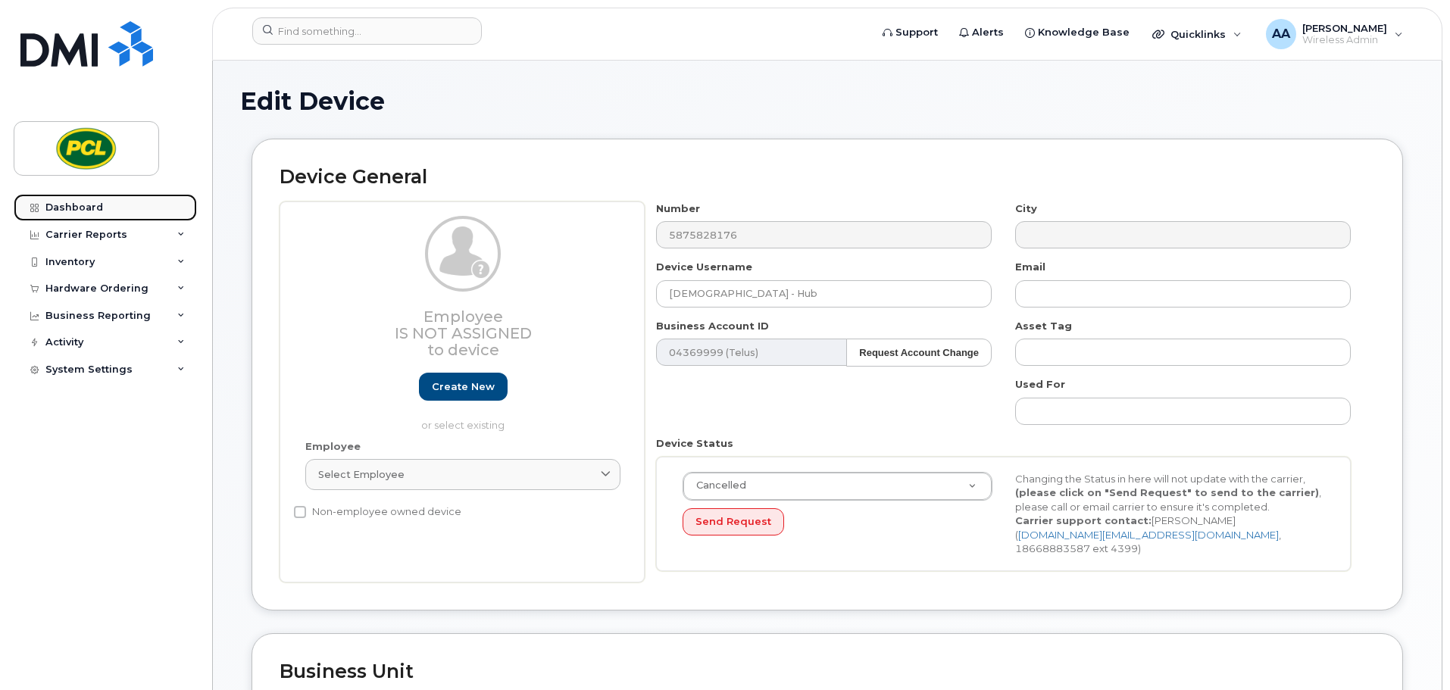
click at [82, 213] on div "Dashboard" at bounding box center [74, 207] width 58 height 12
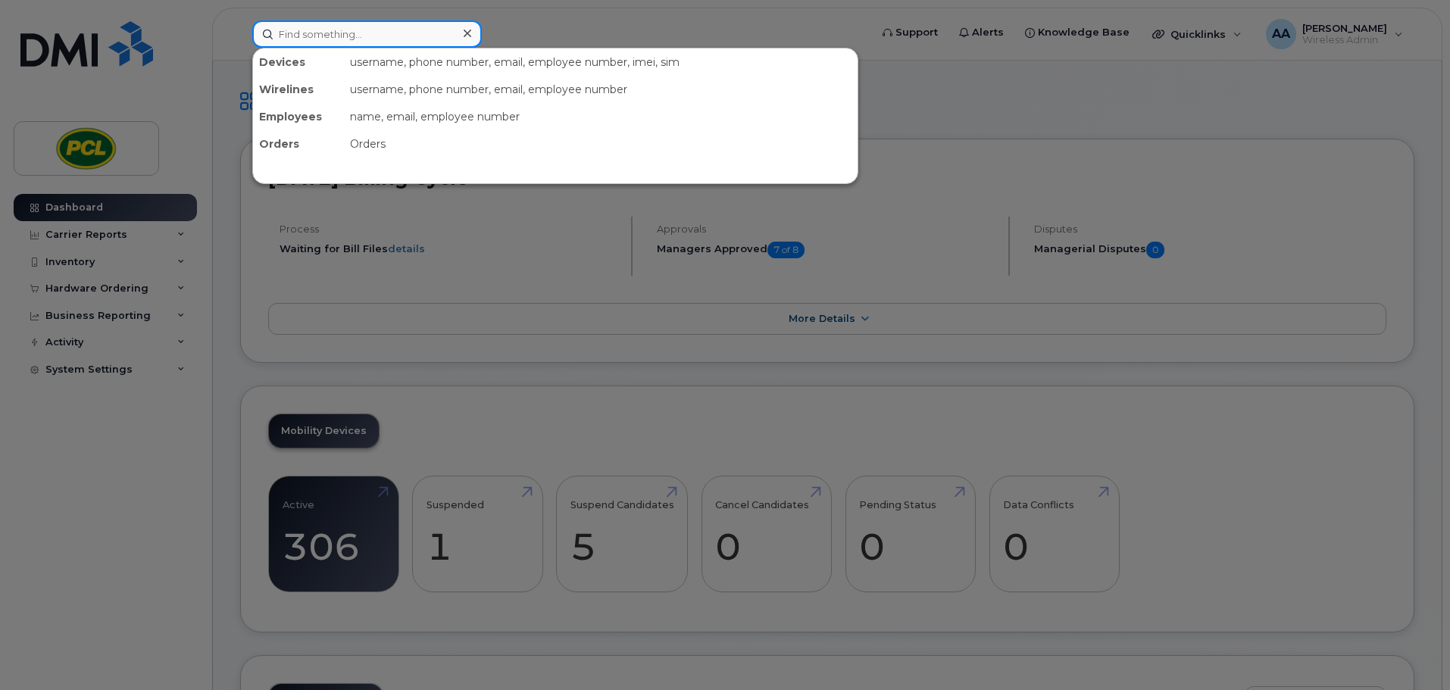
click at [315, 36] on input at bounding box center [367, 33] width 230 height 27
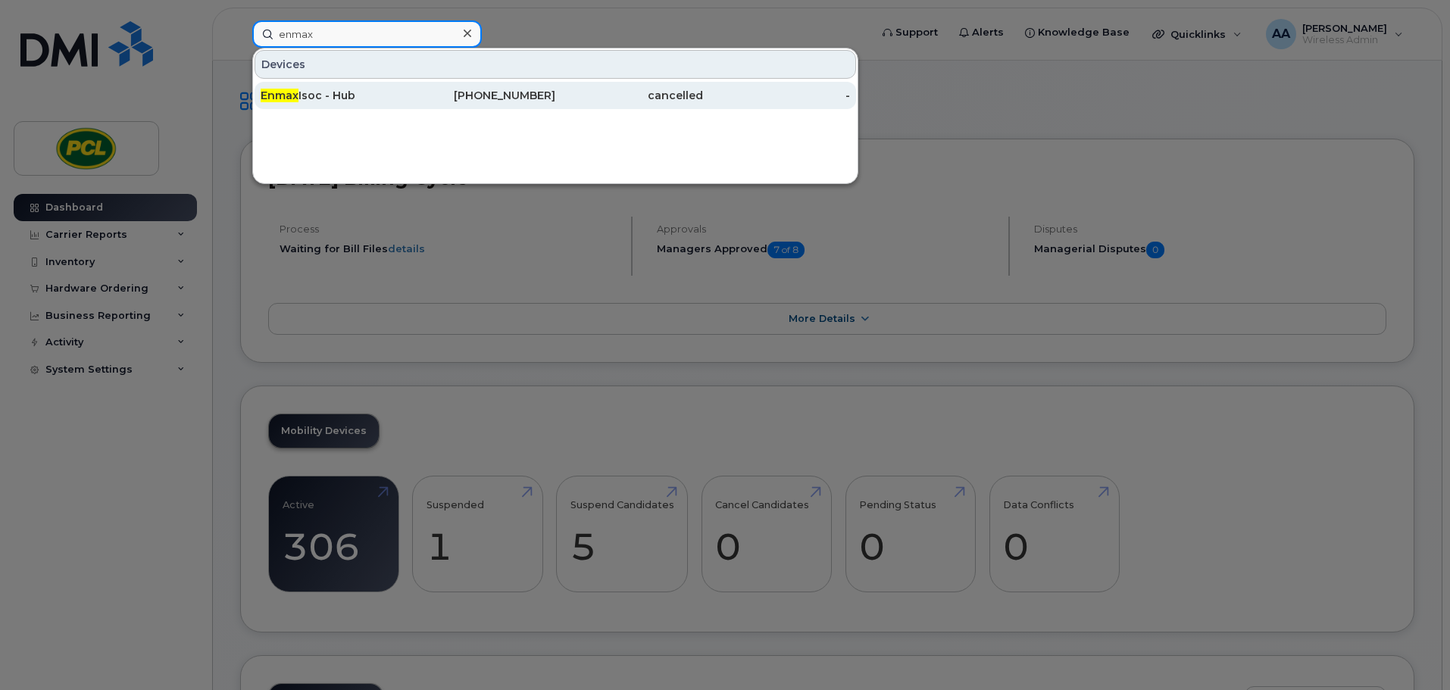
type input "enmax"
click at [408, 105] on div "Enmax Isoc - Hub" at bounding box center [482, 95] width 148 height 27
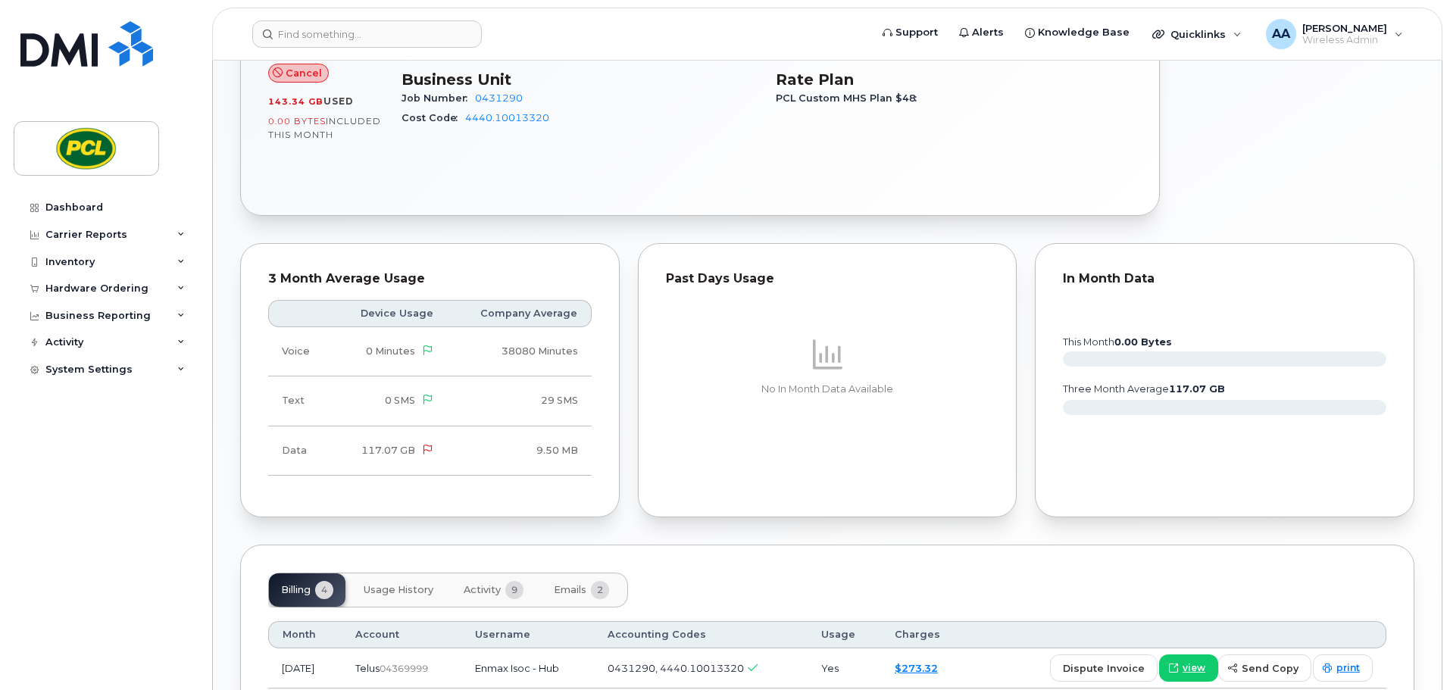
scroll to position [152, 0]
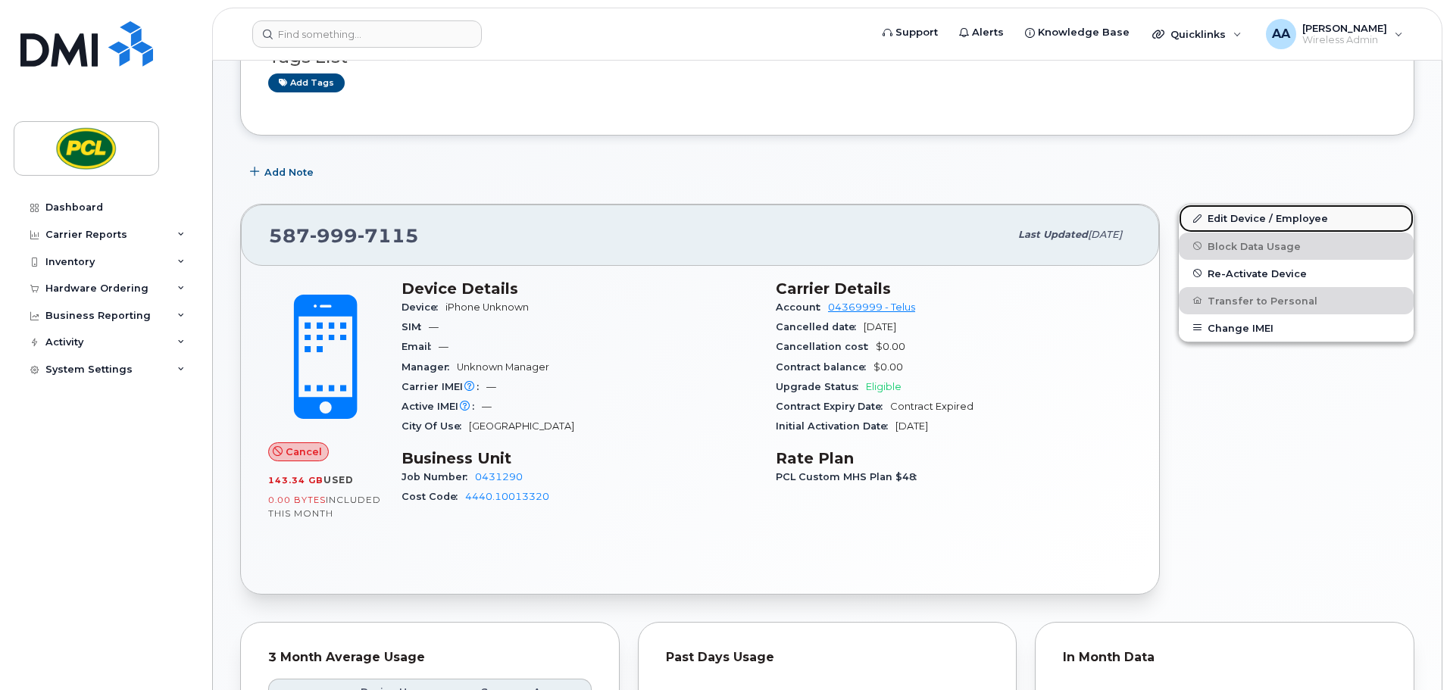
click at [1242, 212] on link "Edit Device / Employee" at bounding box center [1296, 218] width 235 height 27
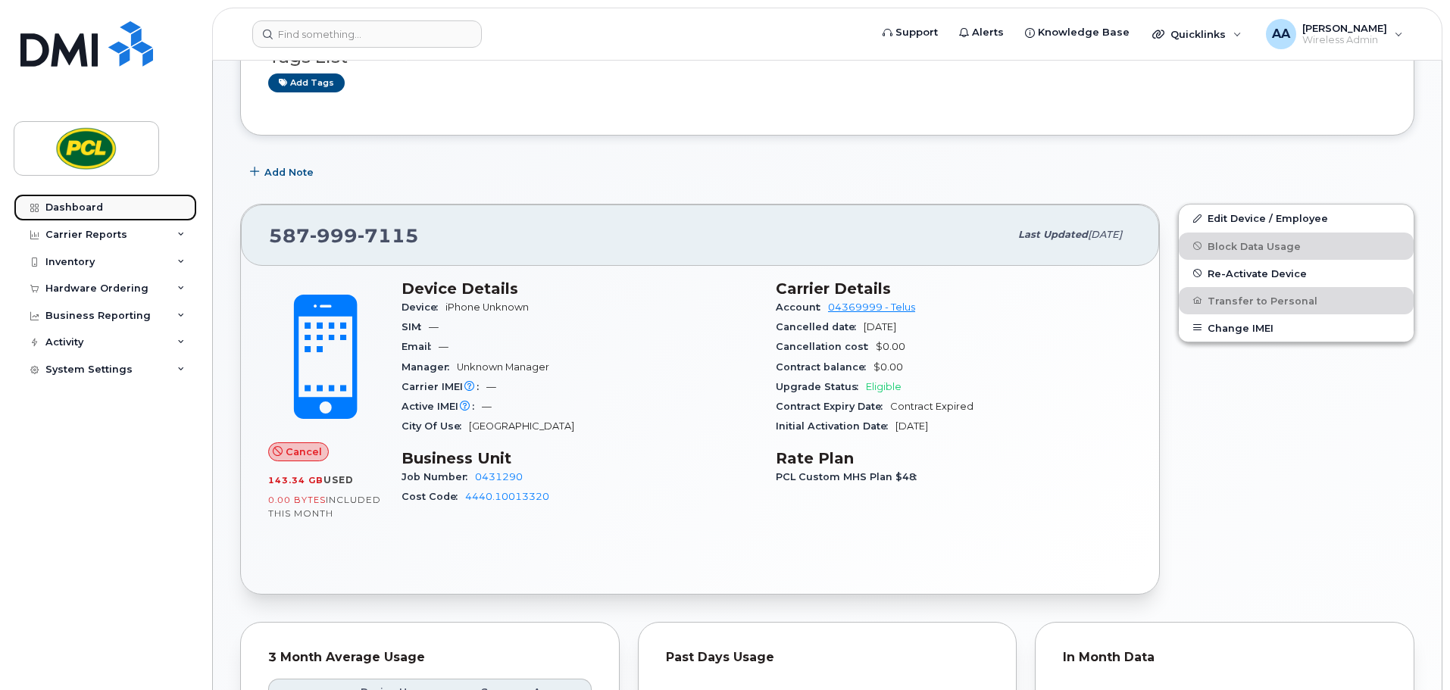
click at [83, 208] on div "Dashboard" at bounding box center [74, 207] width 58 height 12
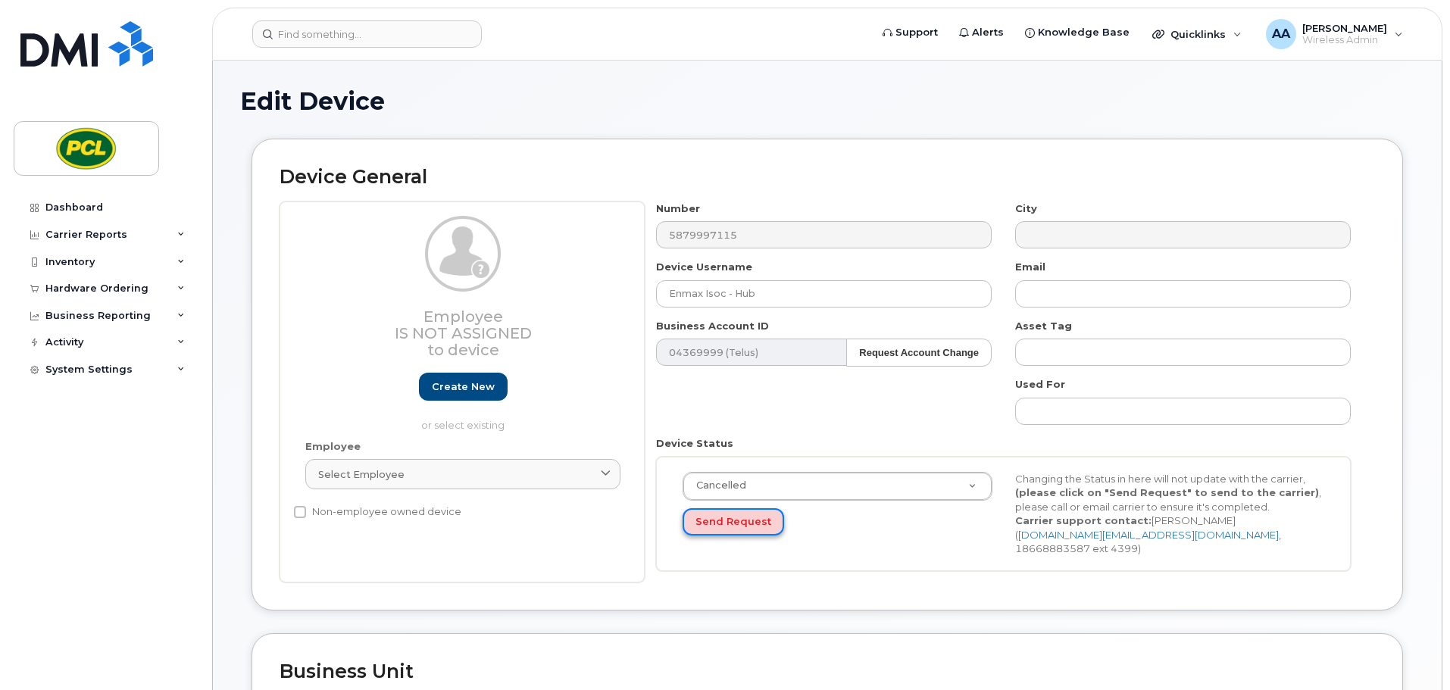
click at [759, 526] on button "Send Request" at bounding box center [734, 522] width 102 height 28
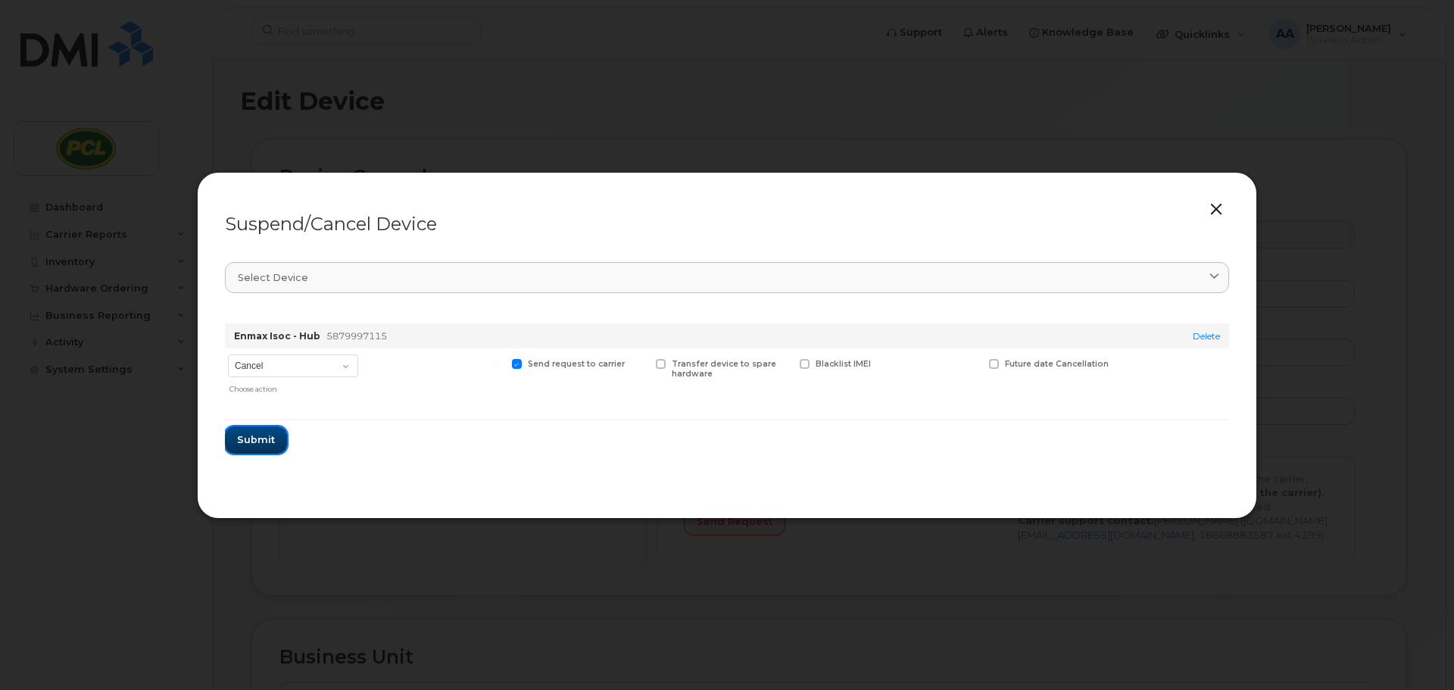
click at [242, 448] on button "Submit" at bounding box center [256, 439] width 62 height 27
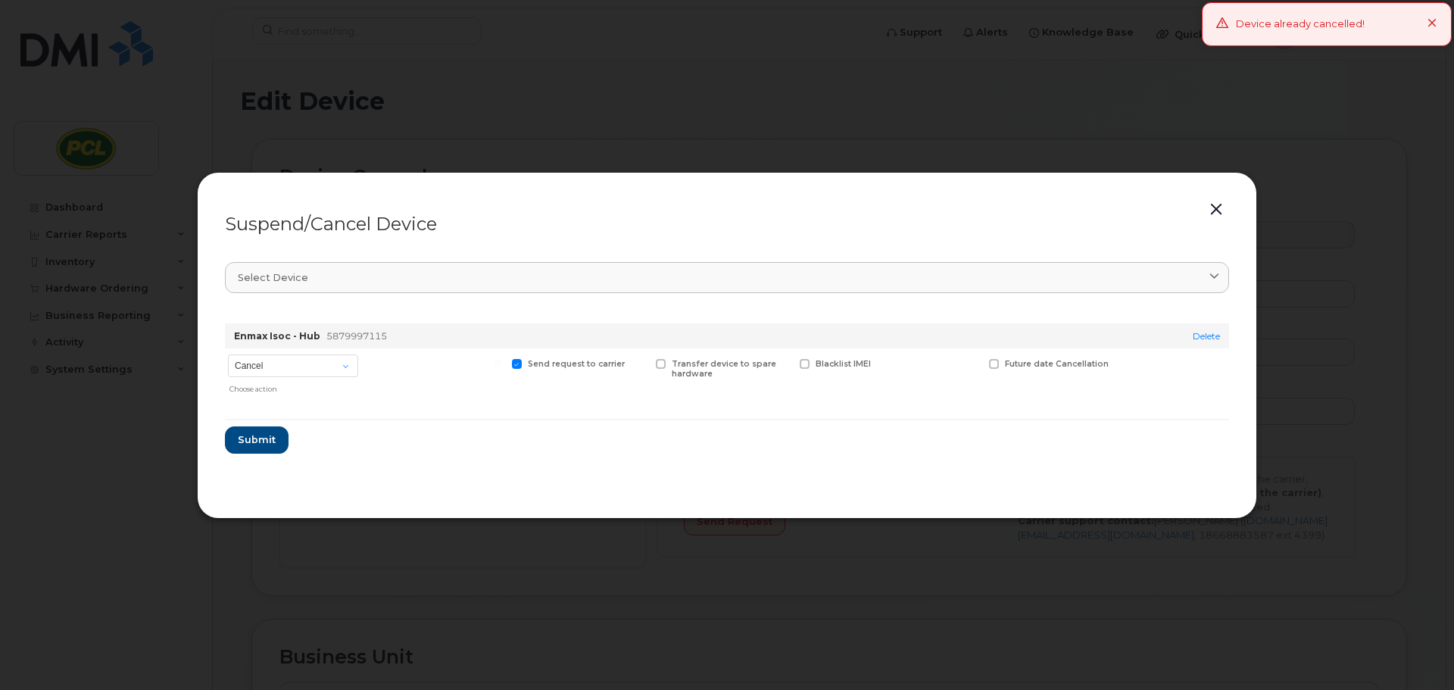
click at [1211, 209] on button "button" at bounding box center [1216, 209] width 23 height 21
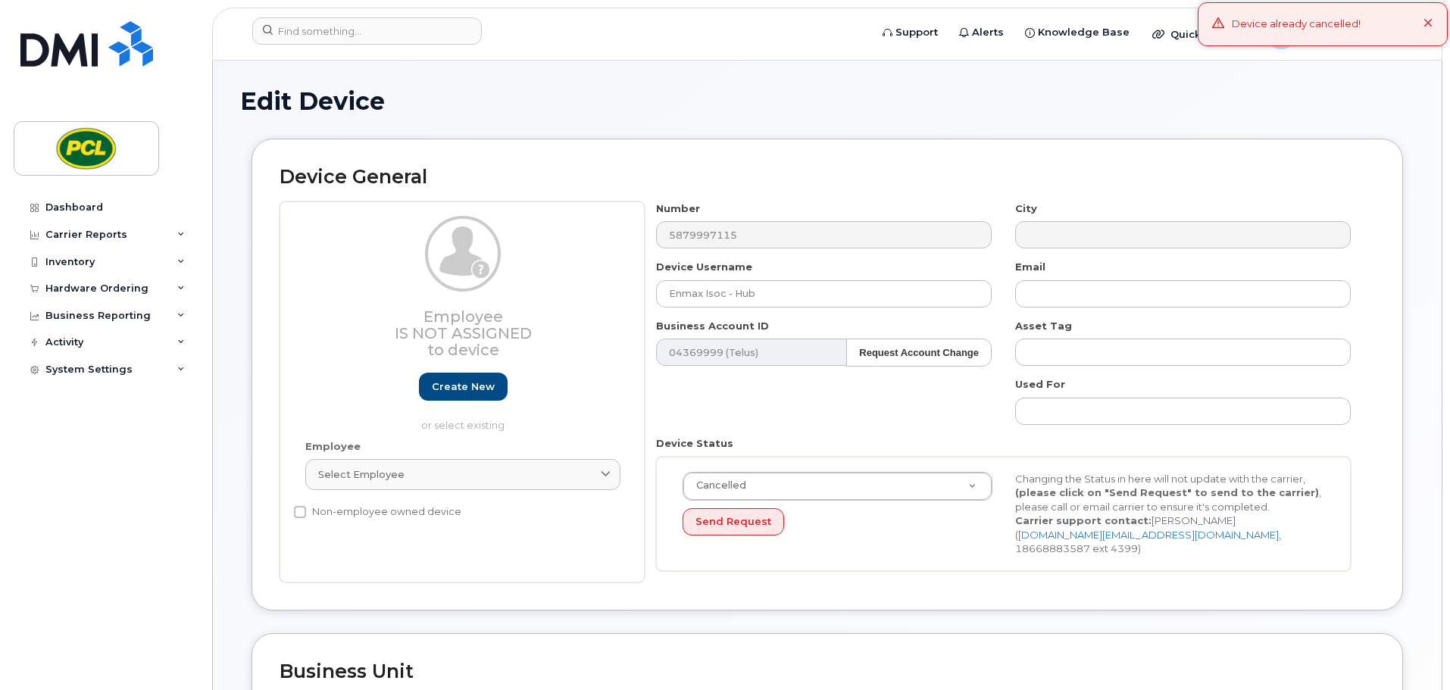
click at [1428, 18] on button at bounding box center [1428, 24] width 10 height 15
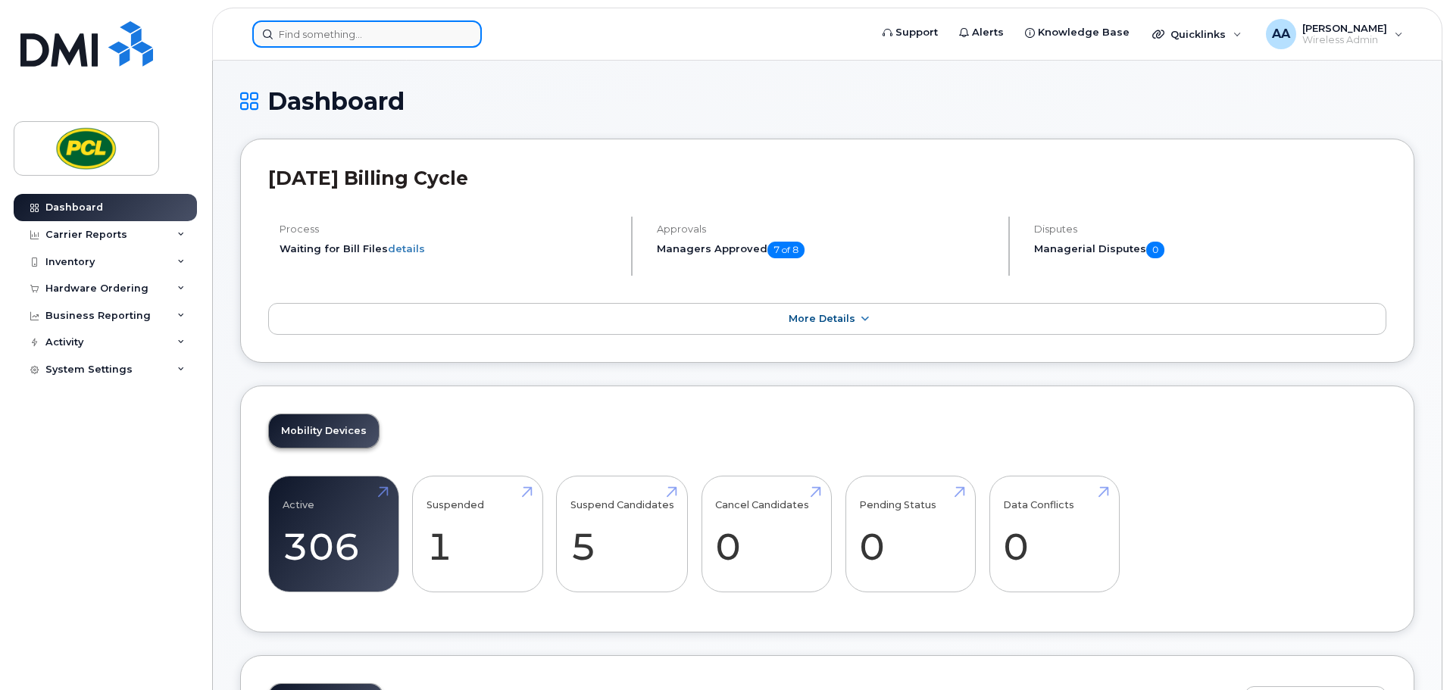
click at [340, 33] on input at bounding box center [367, 33] width 230 height 27
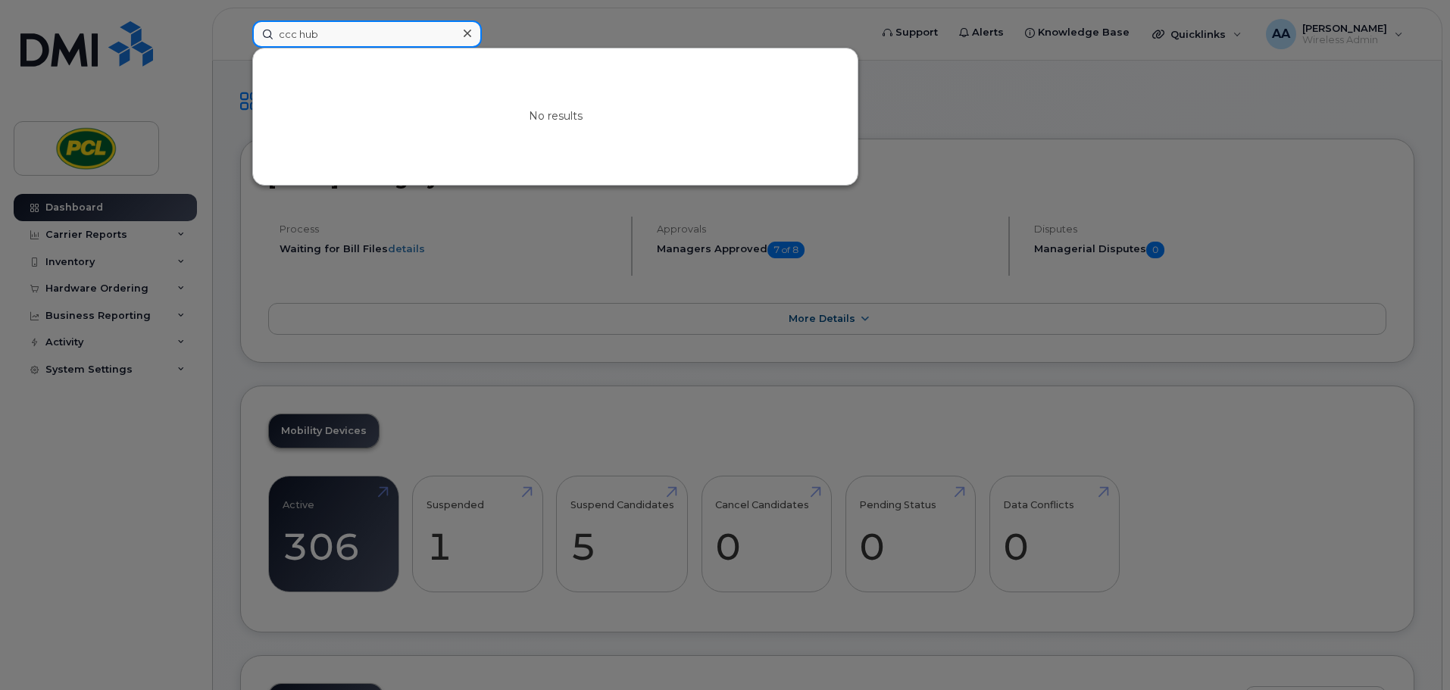
drag, startPoint x: 340, startPoint y: 33, endPoint x: 205, endPoint y: 37, distance: 134.9
click at [240, 37] on div "ccc hub No results" at bounding box center [556, 33] width 632 height 27
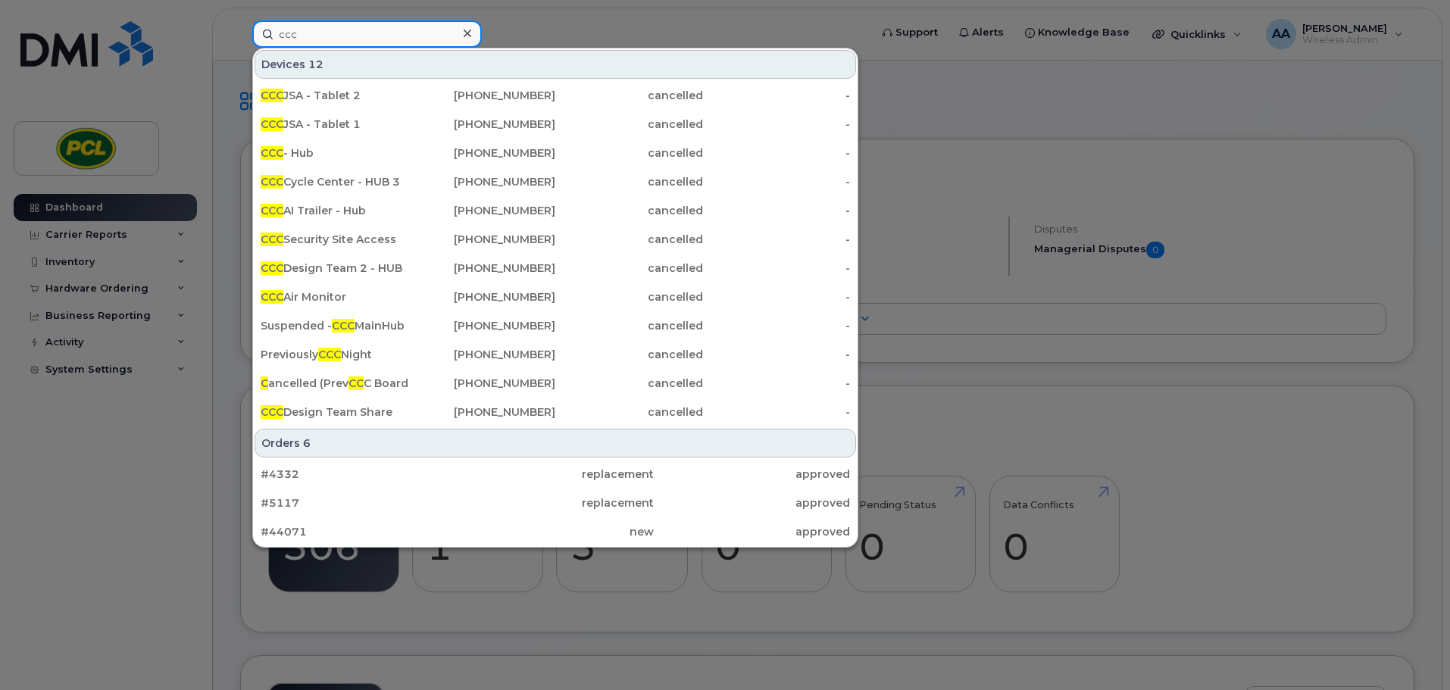
type input "ccc"
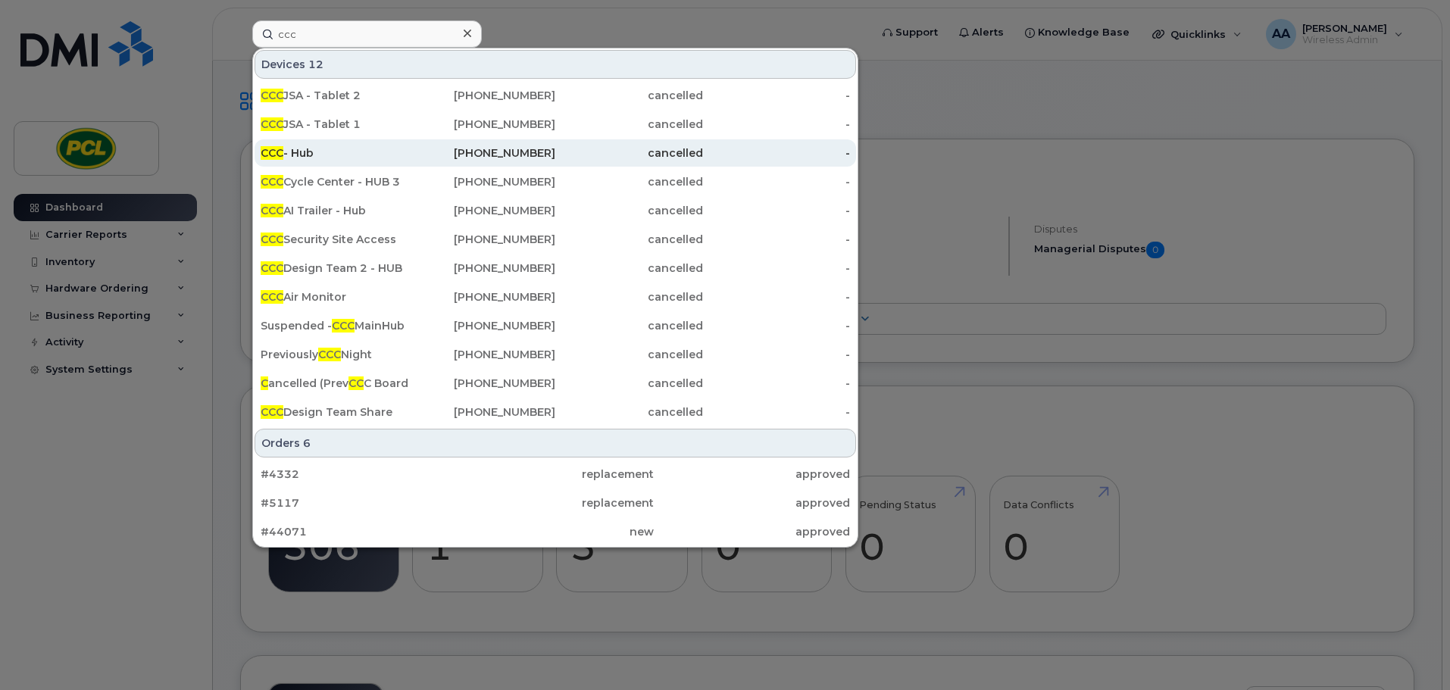
click at [311, 159] on div "CCC - Hub" at bounding box center [335, 152] width 148 height 15
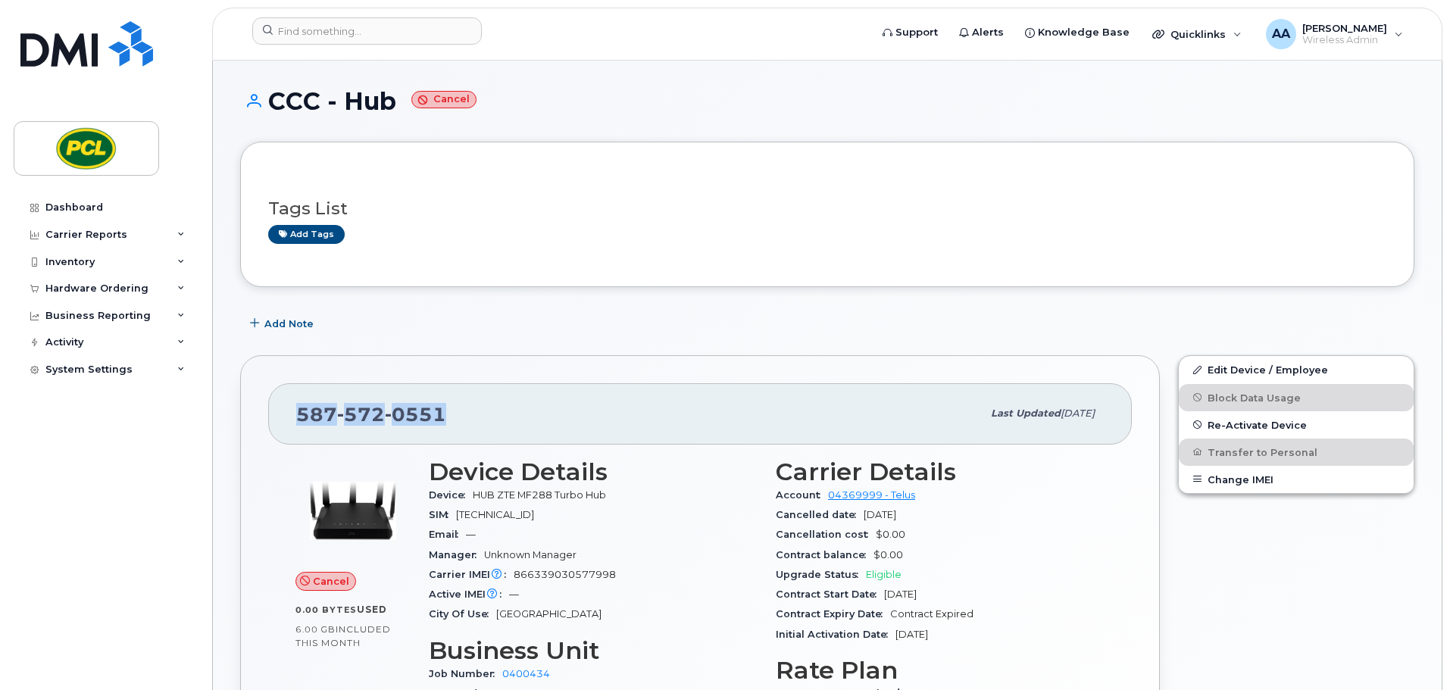
drag, startPoint x: 457, startPoint y: 412, endPoint x: 232, endPoint y: 403, distance: 225.2
click at [232, 403] on div "[PHONE_NUMBER] Last updated [DATE] Cancel 0.00 Bytes  used 6.00 GB  included th…" at bounding box center [700, 612] width 938 height 533
copy span "[PHONE_NUMBER]"
